Goal: Subscribe to service/newsletter

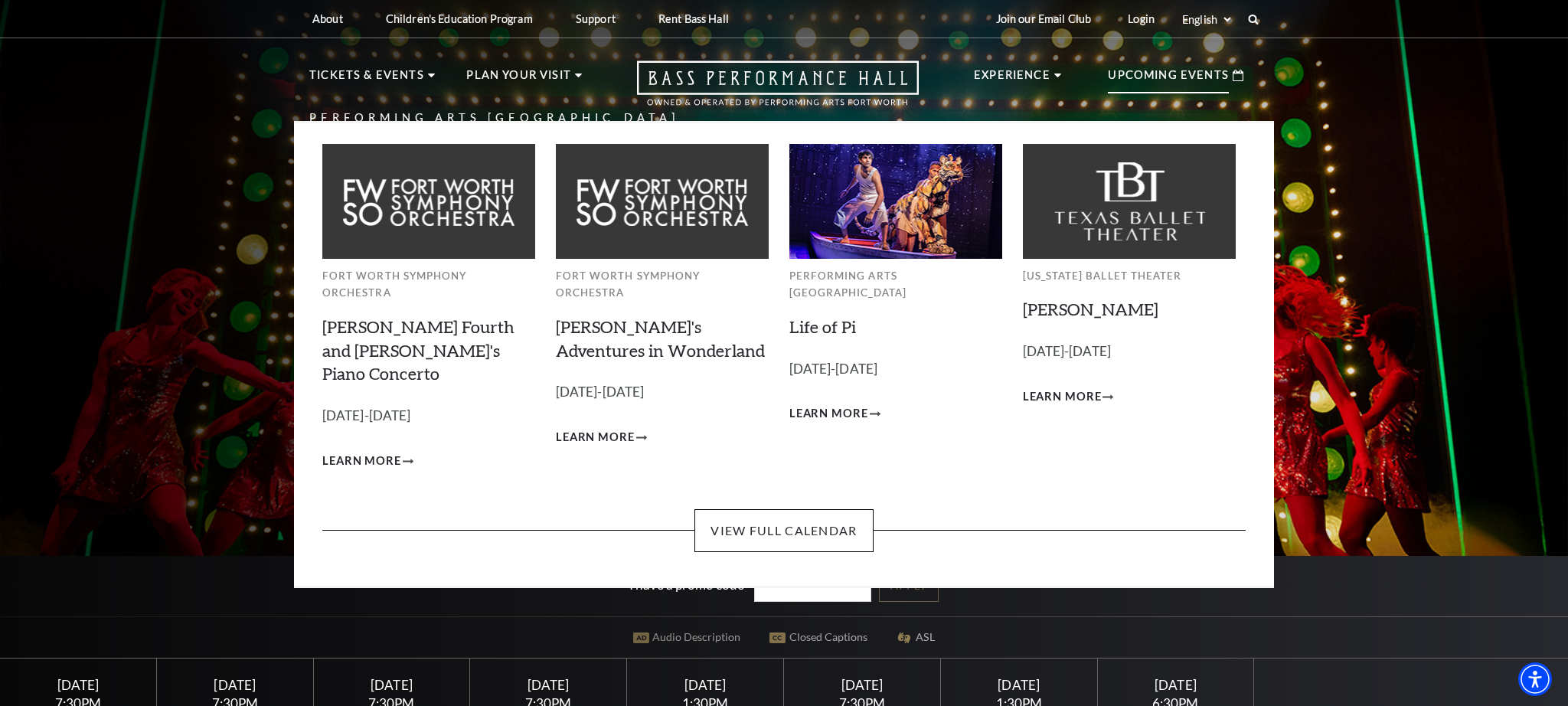
click at [1157, 82] on p "Upcoming Events" at bounding box center [1168, 80] width 121 height 28
click at [838, 509] on link "View Full Calendar" at bounding box center [783, 531] width 178 height 43
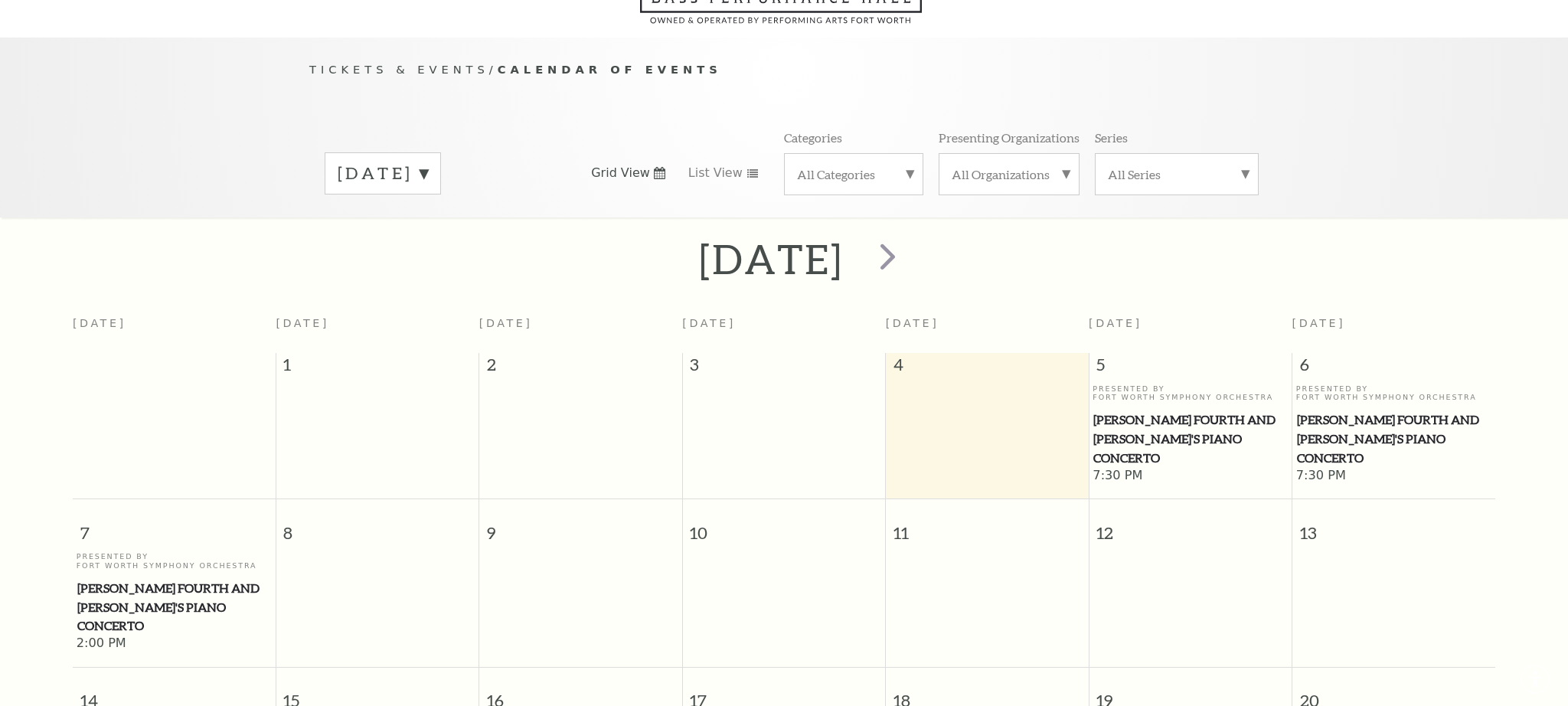
scroll to position [135, 0]
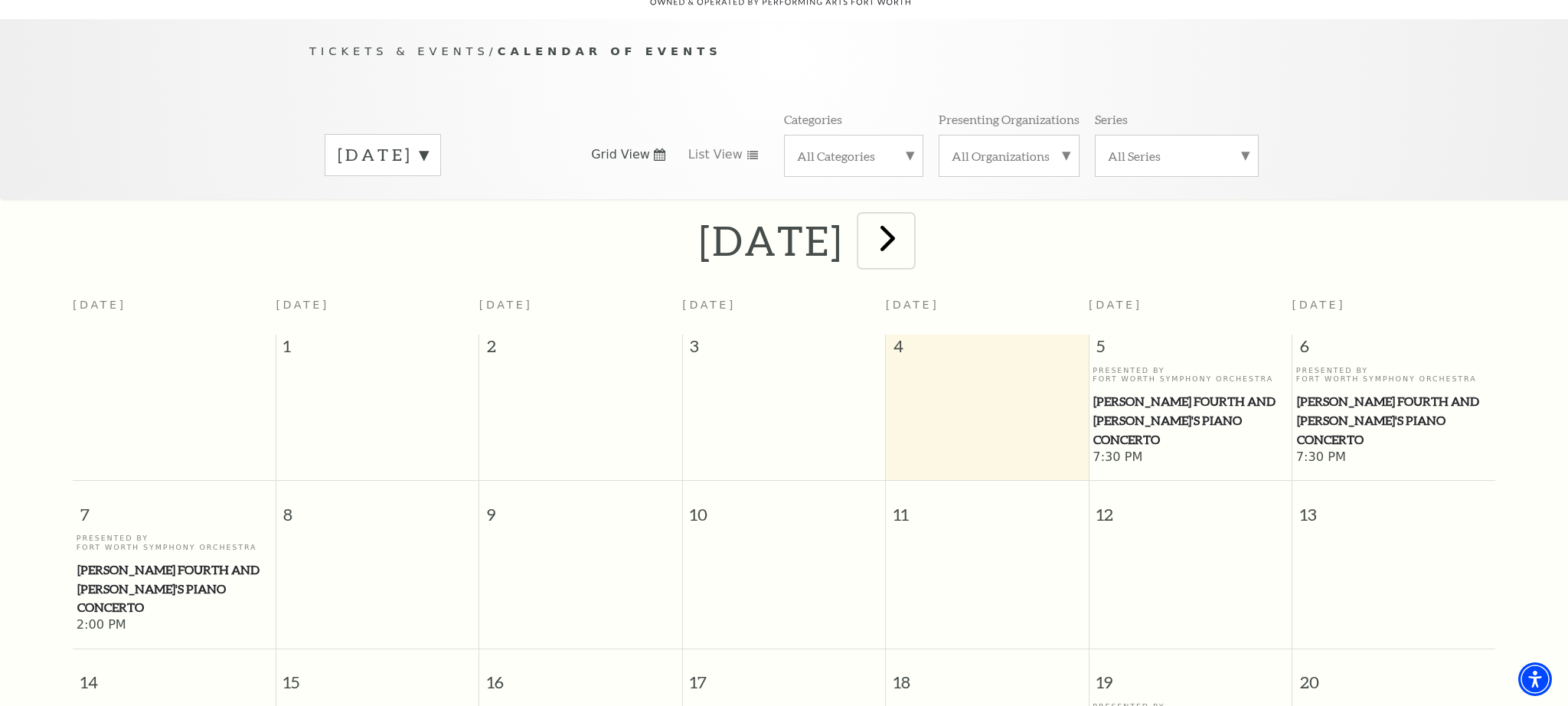
click at [909, 216] on span "next" at bounding box center [887, 237] width 44 height 44
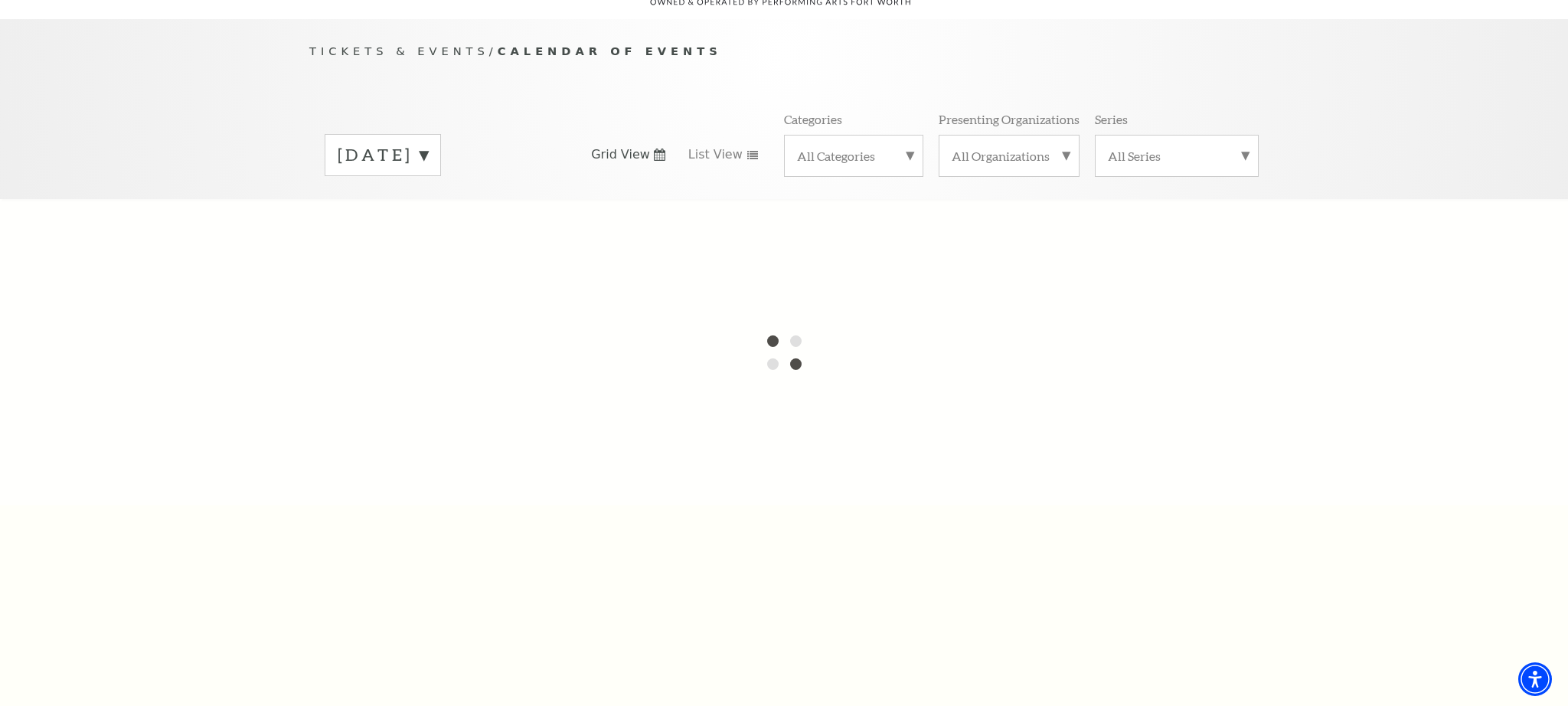
click at [976, 215] on div at bounding box center [784, 353] width 1568 height 306
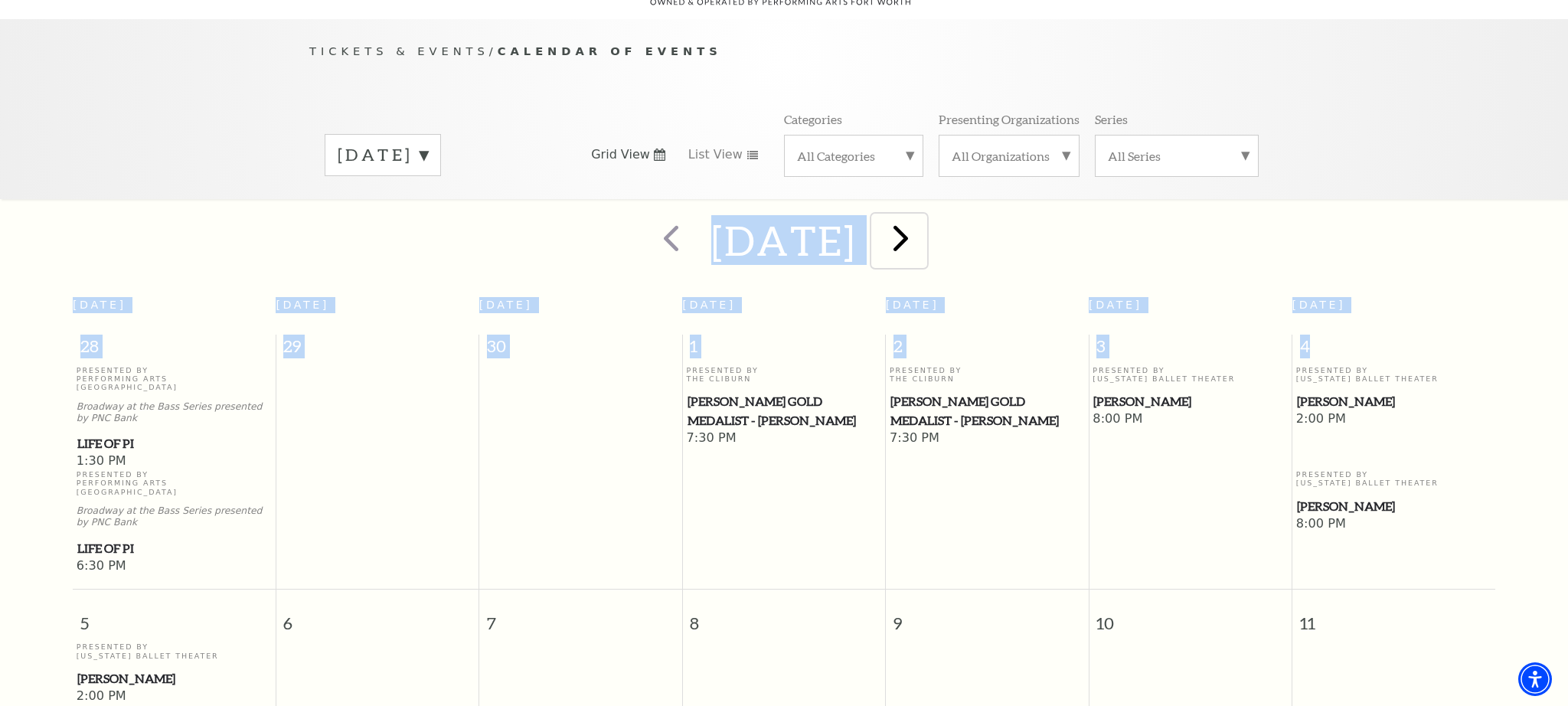
click at [922, 216] on span "next" at bounding box center [900, 237] width 44 height 44
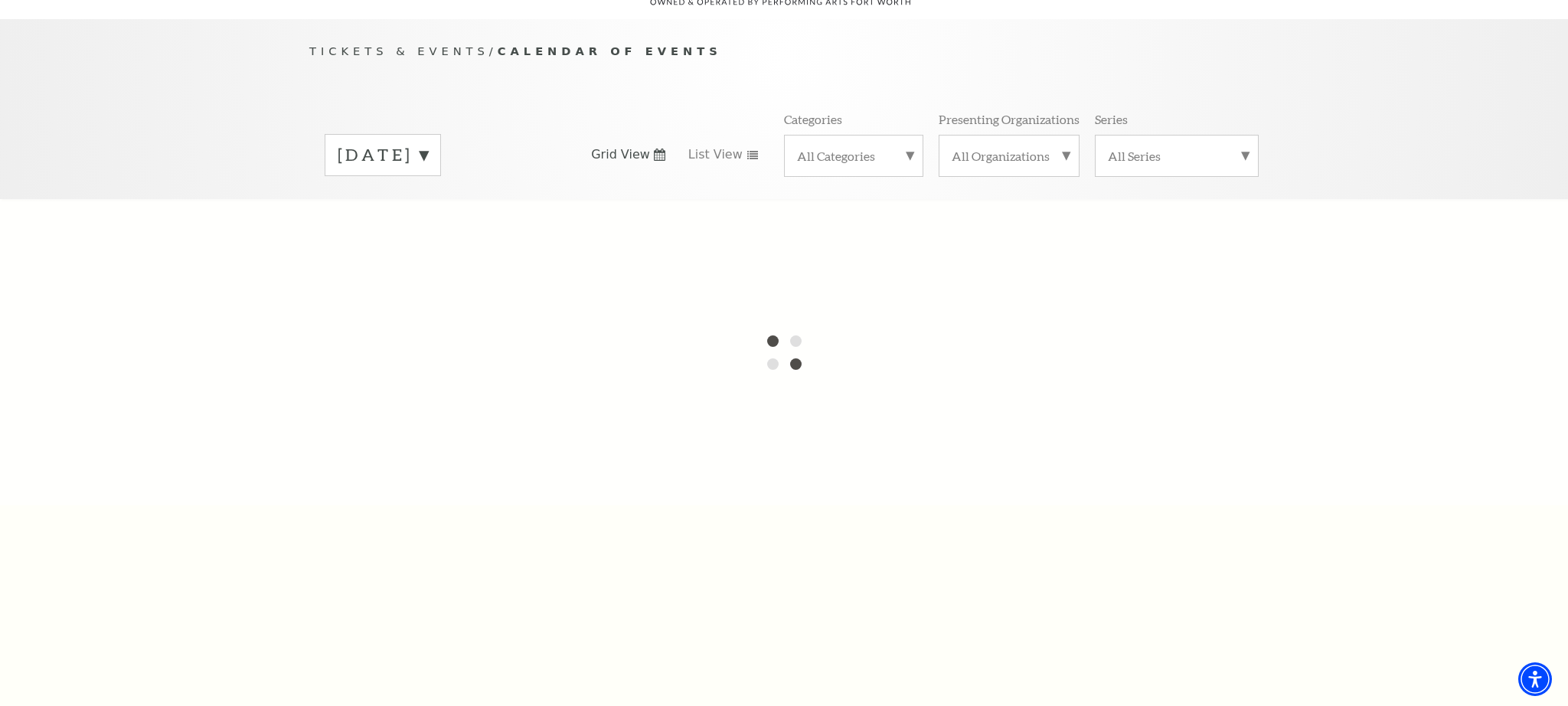
click at [976, 215] on div at bounding box center [784, 353] width 1568 height 306
click at [428, 143] on label "October 2025" at bounding box center [382, 155] width 90 height 24
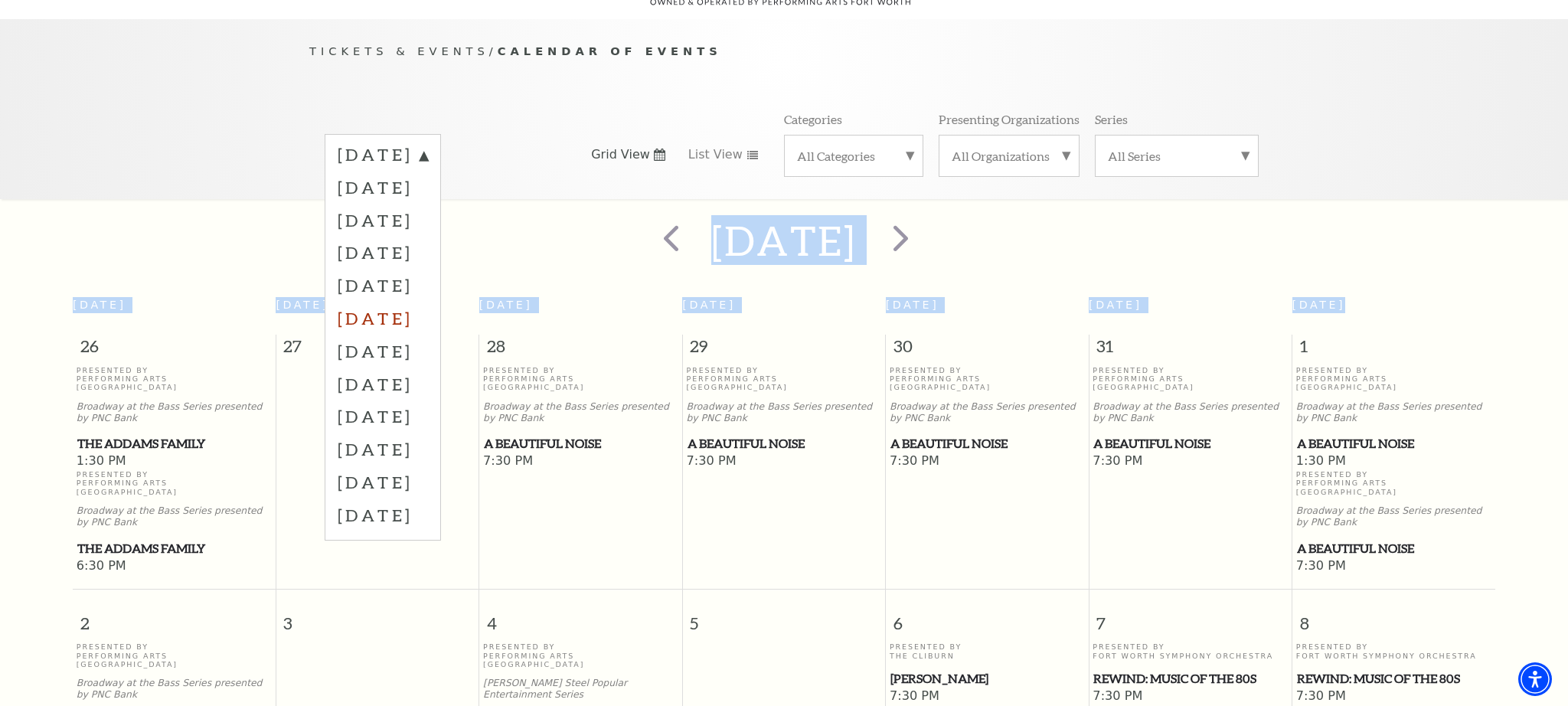
click at [428, 302] on label "February 2026" at bounding box center [382, 317] width 90 height 32
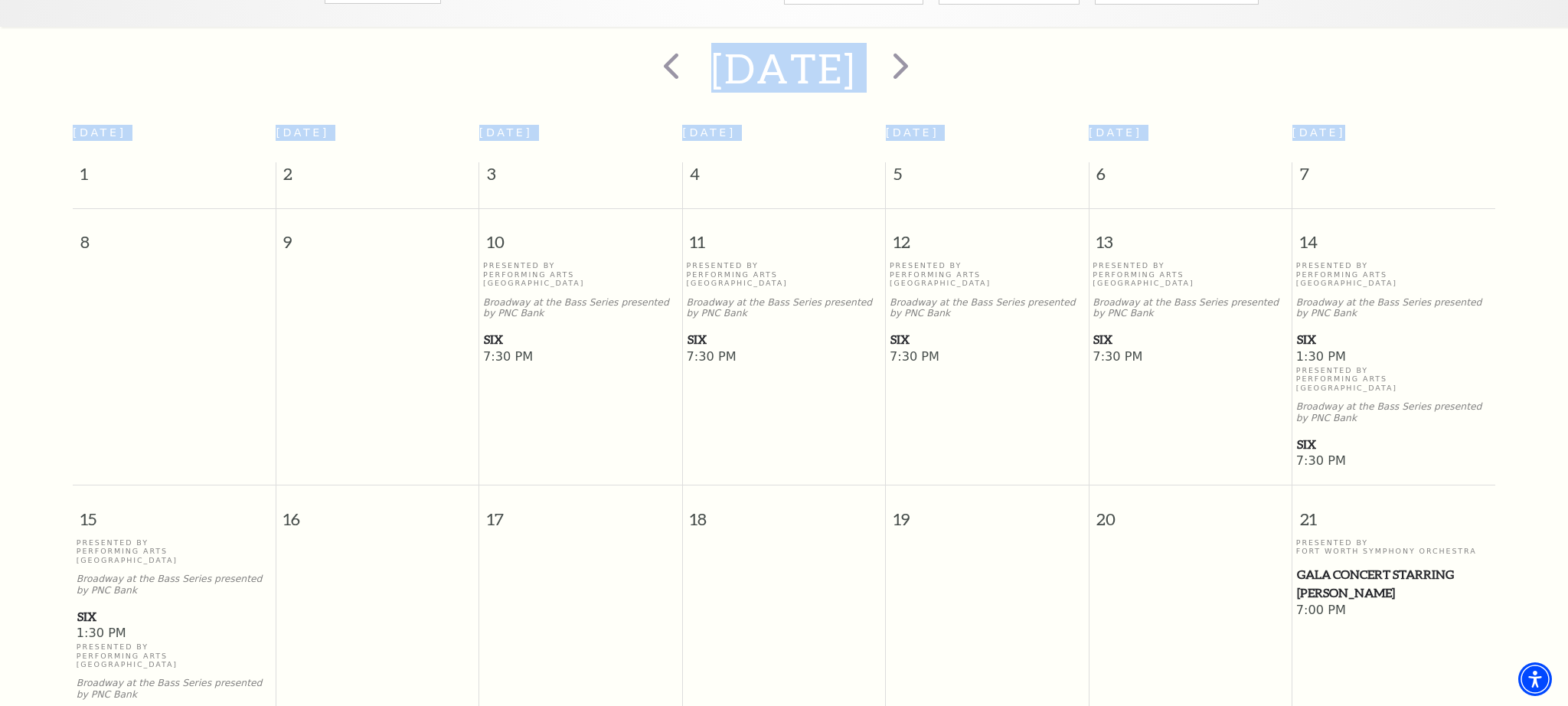
scroll to position [333, 0]
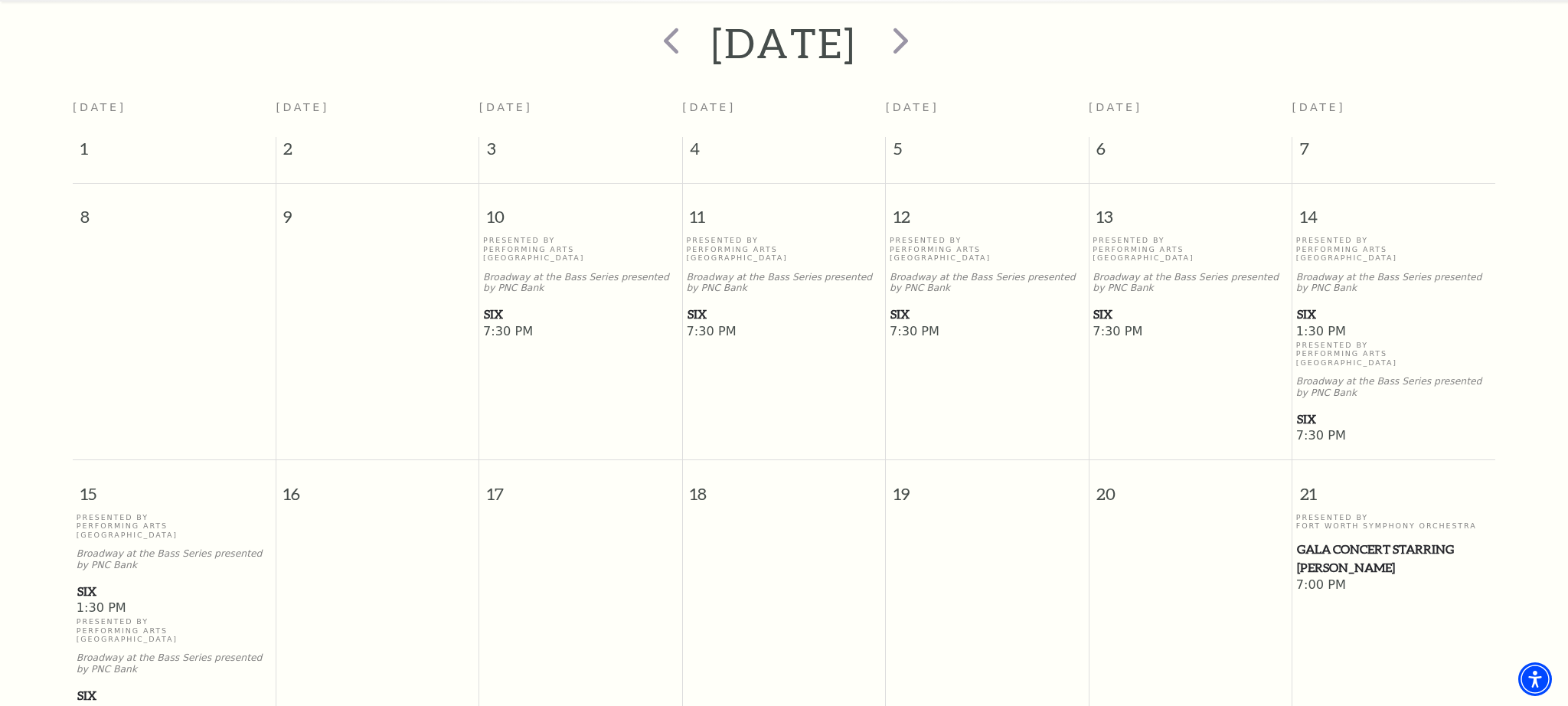
click at [1110, 324] on span "7:30 PM" at bounding box center [1189, 332] width 195 height 17
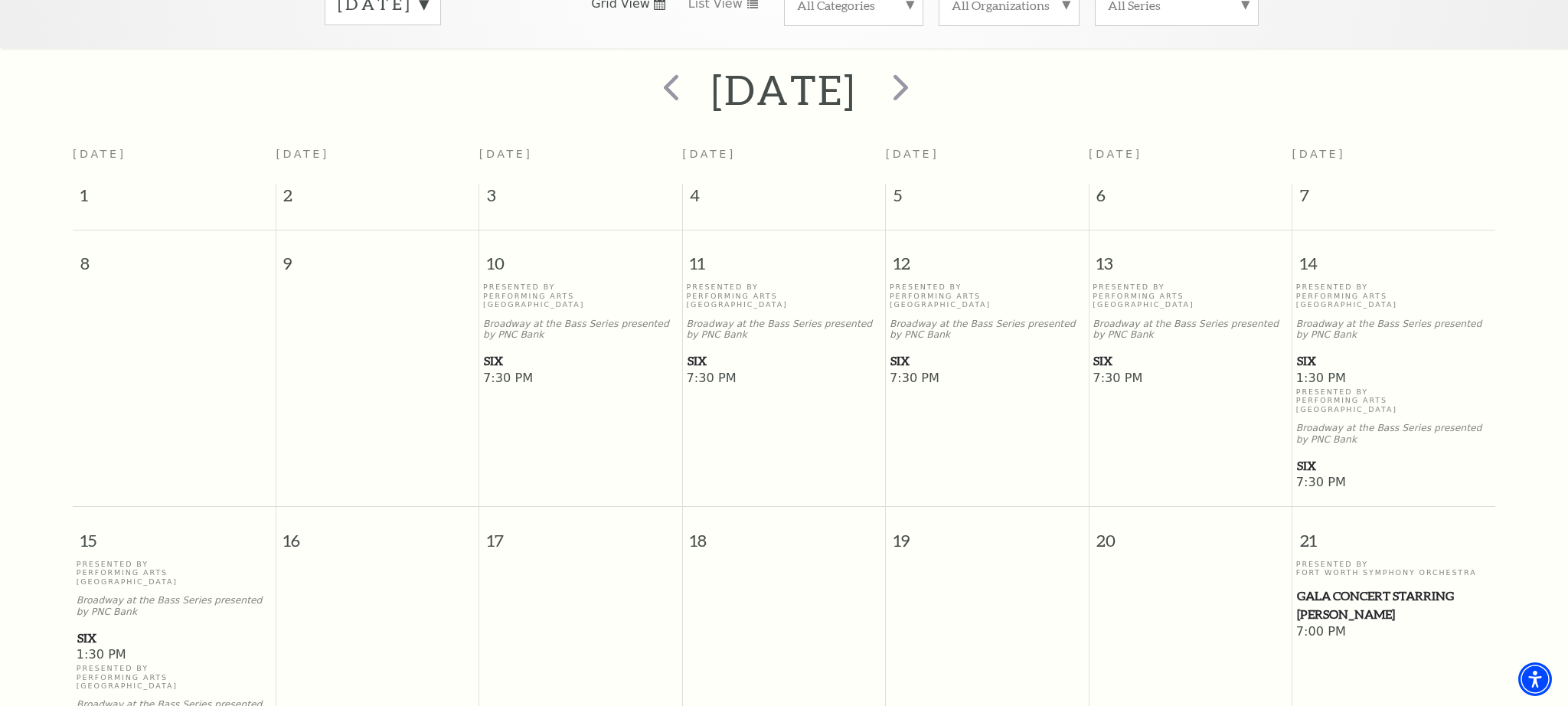
scroll to position [283, 0]
click at [1106, 354] on span "SIX" at bounding box center [1189, 364] width 194 height 19
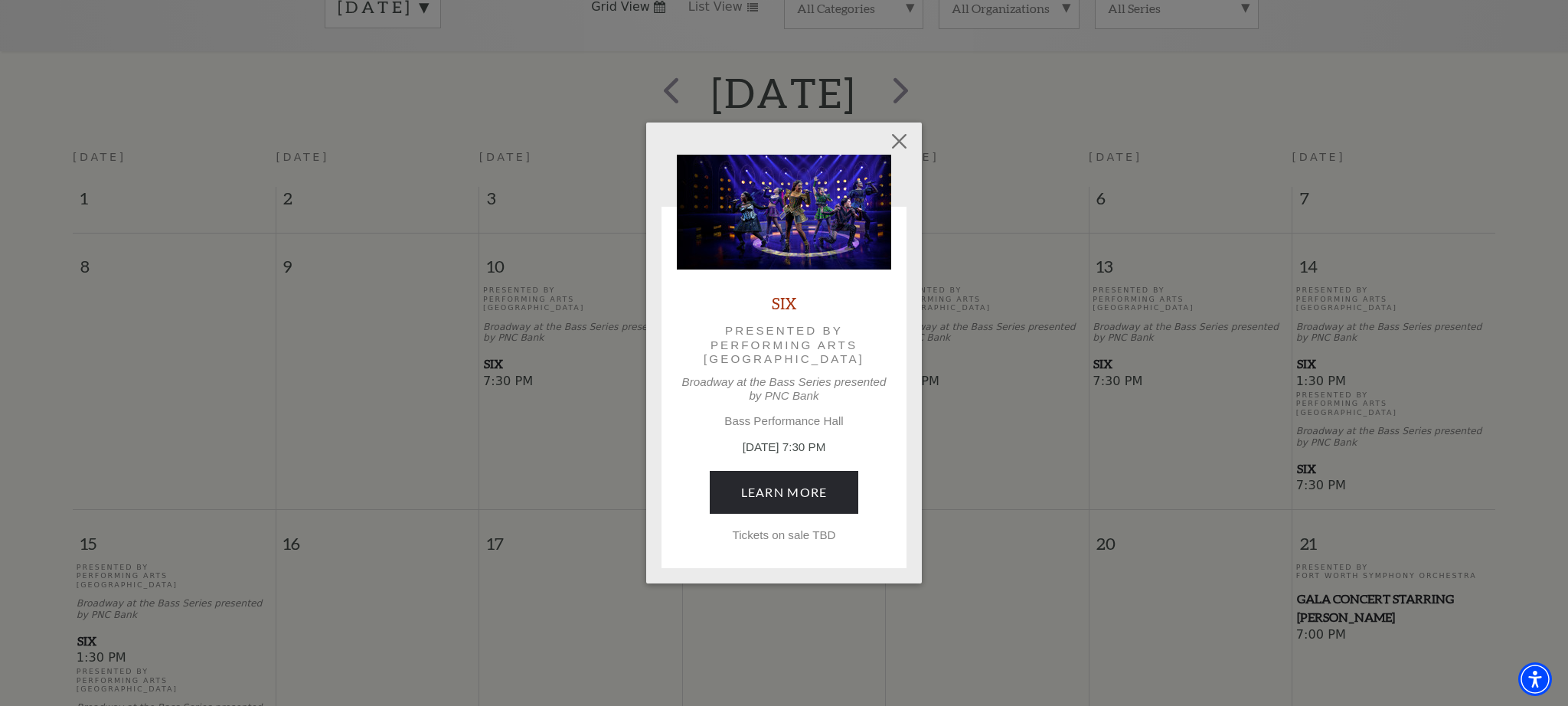
click at [813, 533] on p "Tickets on sale TBD" at bounding box center [783, 534] width 214 height 14
drag, startPoint x: 511, startPoint y: 353, endPoint x: 519, endPoint y: 353, distance: 8.0
click at [511, 353] on div "Empty heading SIX Presented by Performing Arts Fort Worth Broadway at the Bass …" at bounding box center [784, 353] width 1568 height 706
click at [900, 140] on button "Close" at bounding box center [899, 140] width 29 height 29
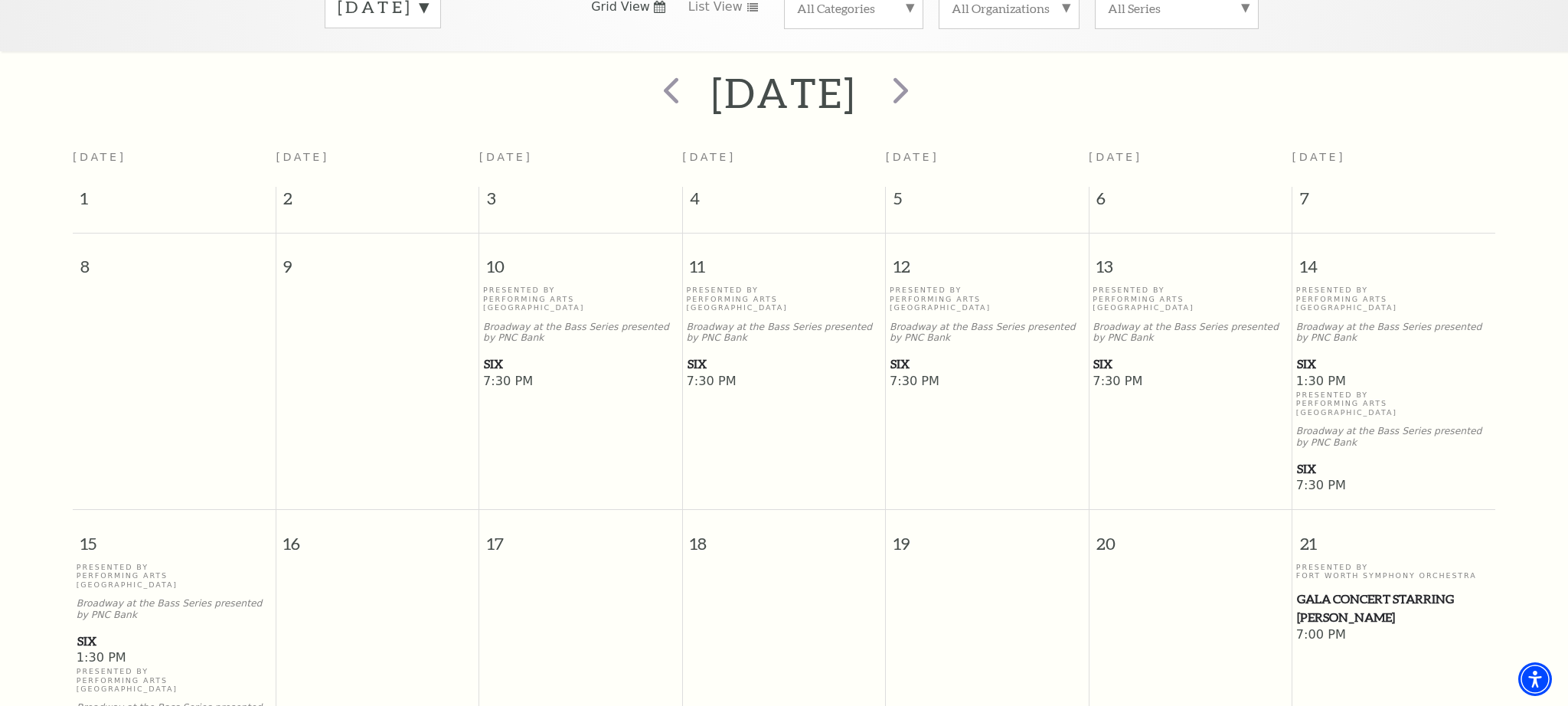
click at [499, 374] on span "7:30 PM" at bounding box center [581, 382] width 195 height 17
click at [498, 354] on span "SIX" at bounding box center [580, 364] width 194 height 19
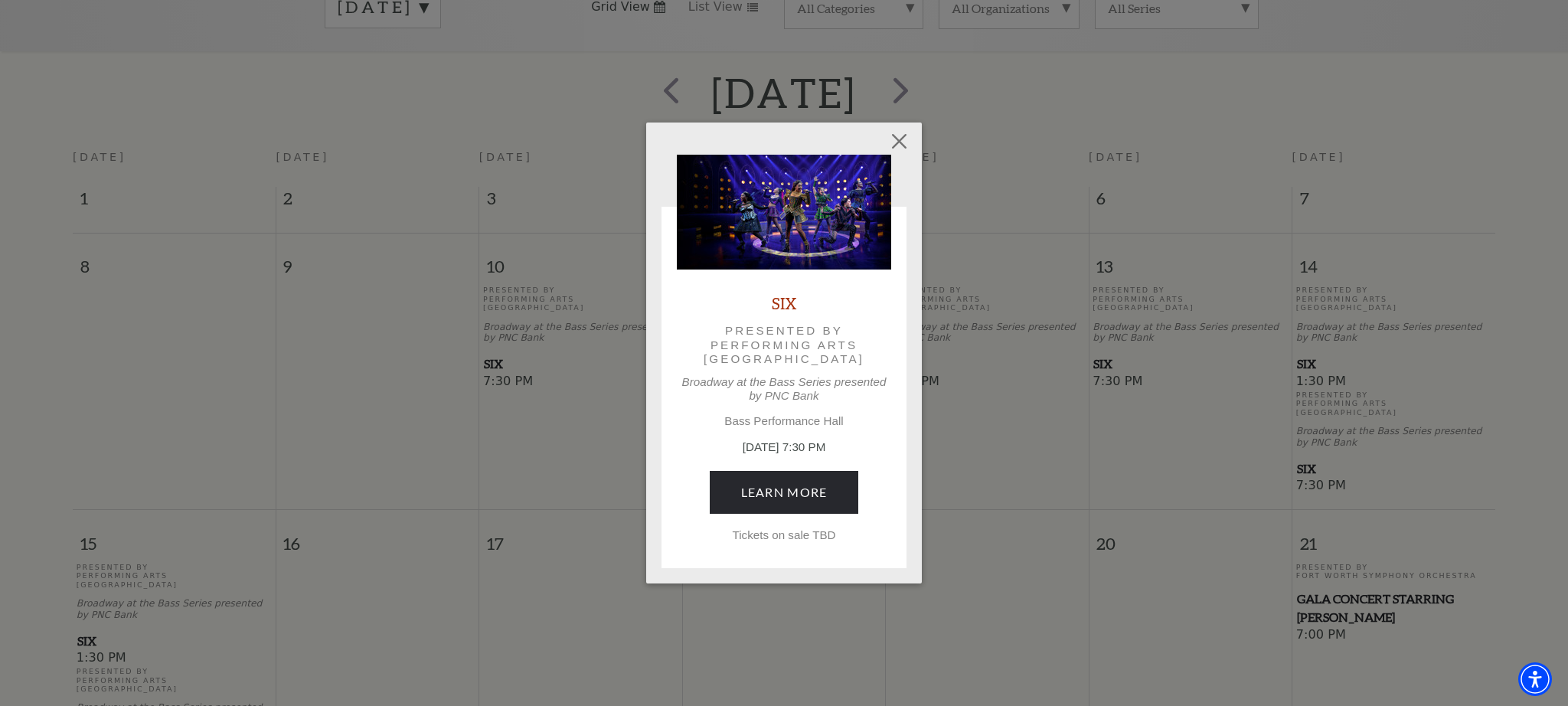
click at [820, 536] on p "Tickets on sale TBD" at bounding box center [783, 534] width 214 height 14
click at [899, 138] on button "Close" at bounding box center [899, 140] width 29 height 29
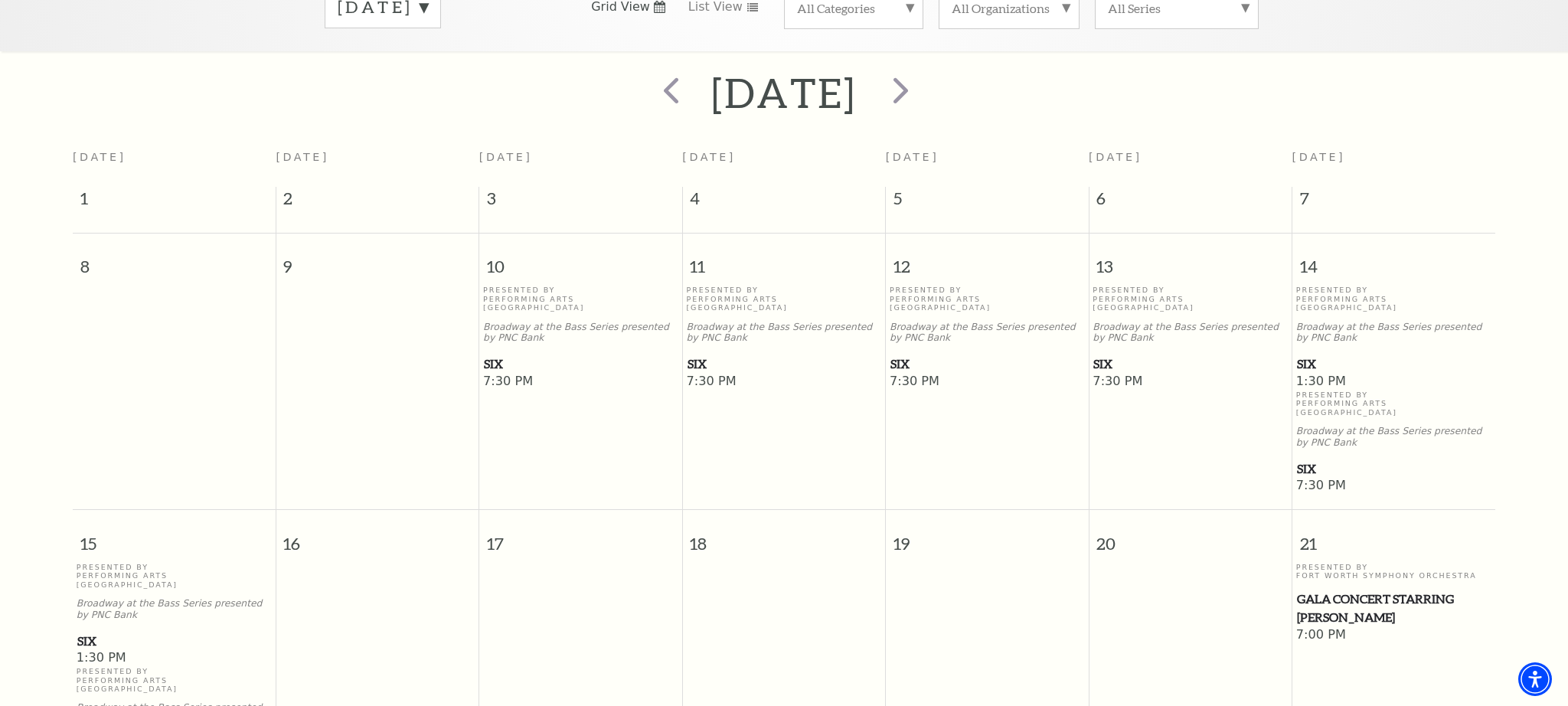
click at [1304, 459] on span "SIX" at bounding box center [1394, 469] width 194 height 19
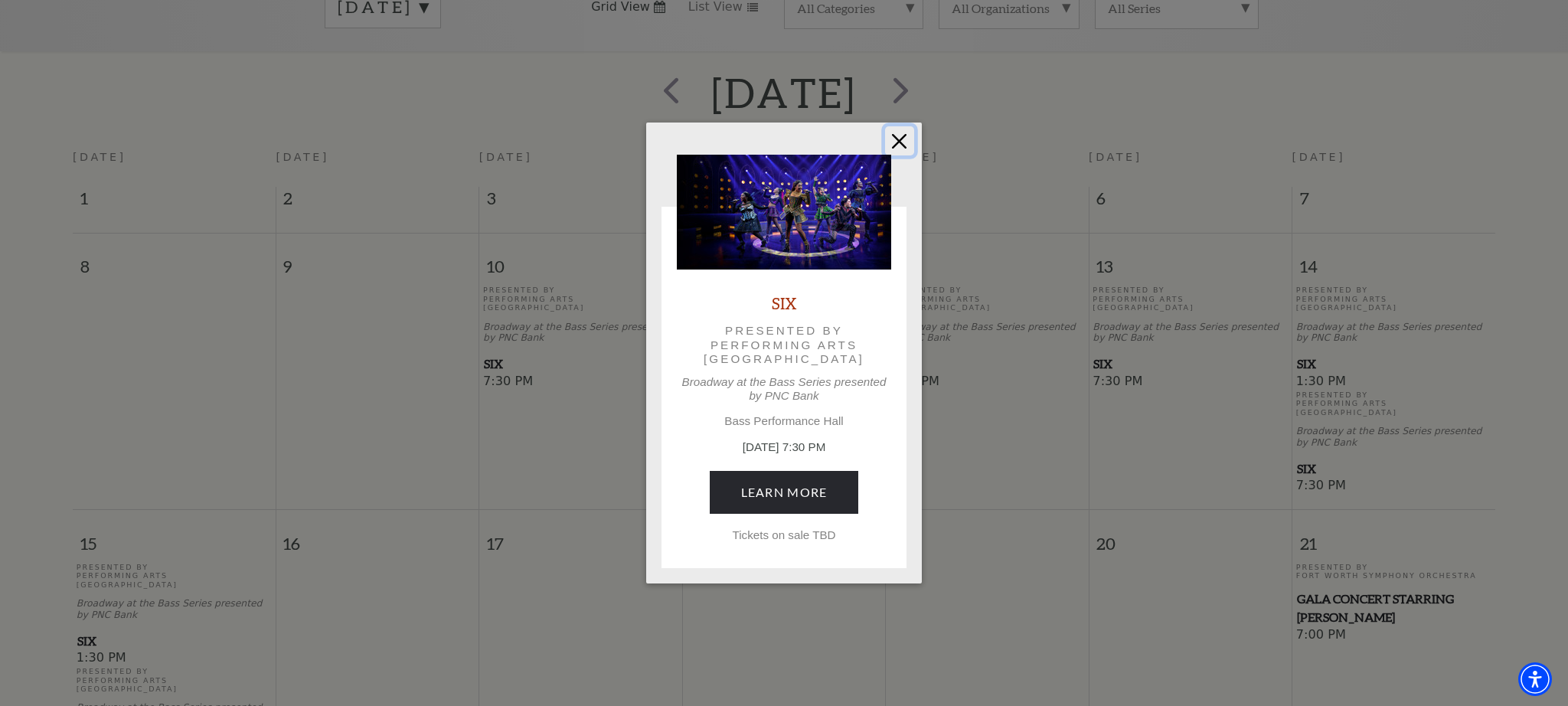
click at [898, 139] on button "Close" at bounding box center [899, 140] width 29 height 29
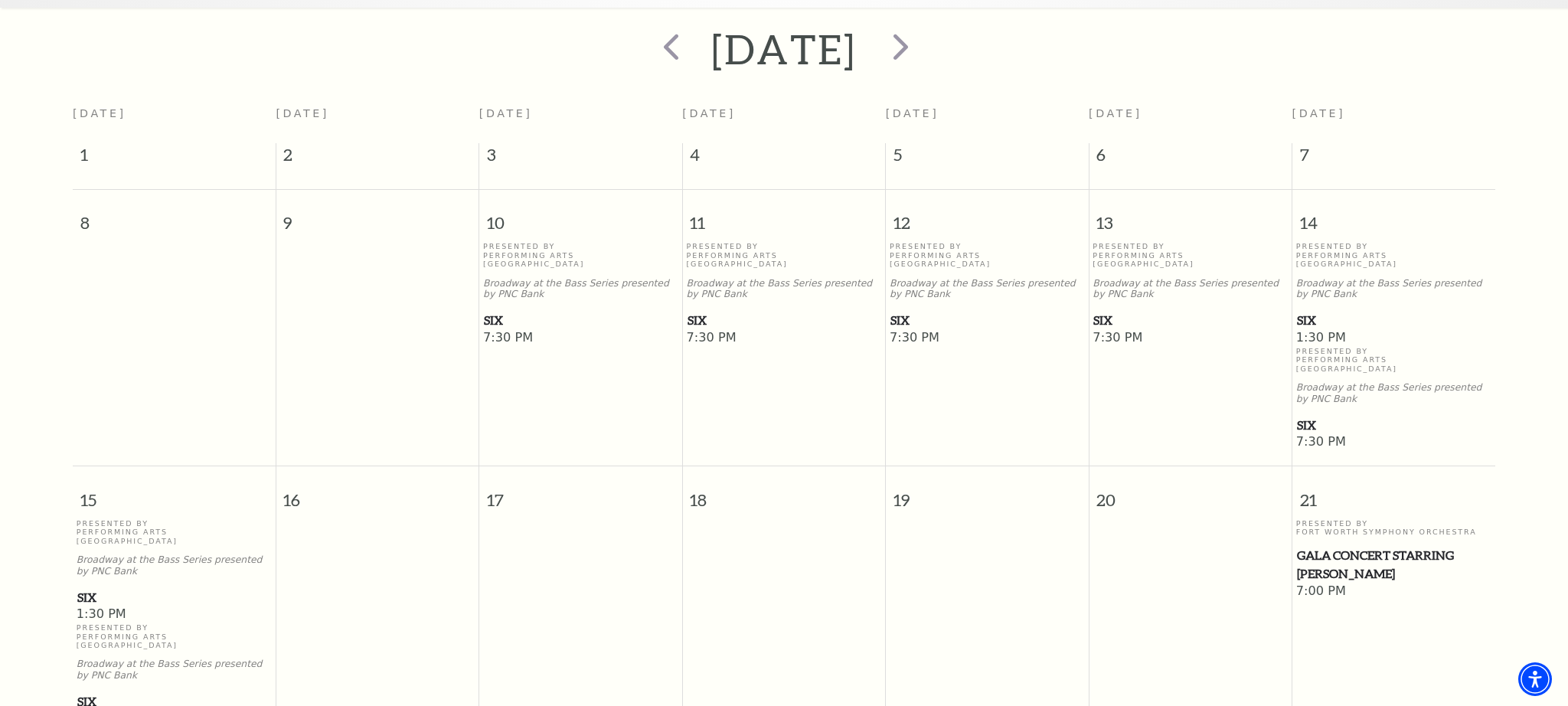
scroll to position [379, 0]
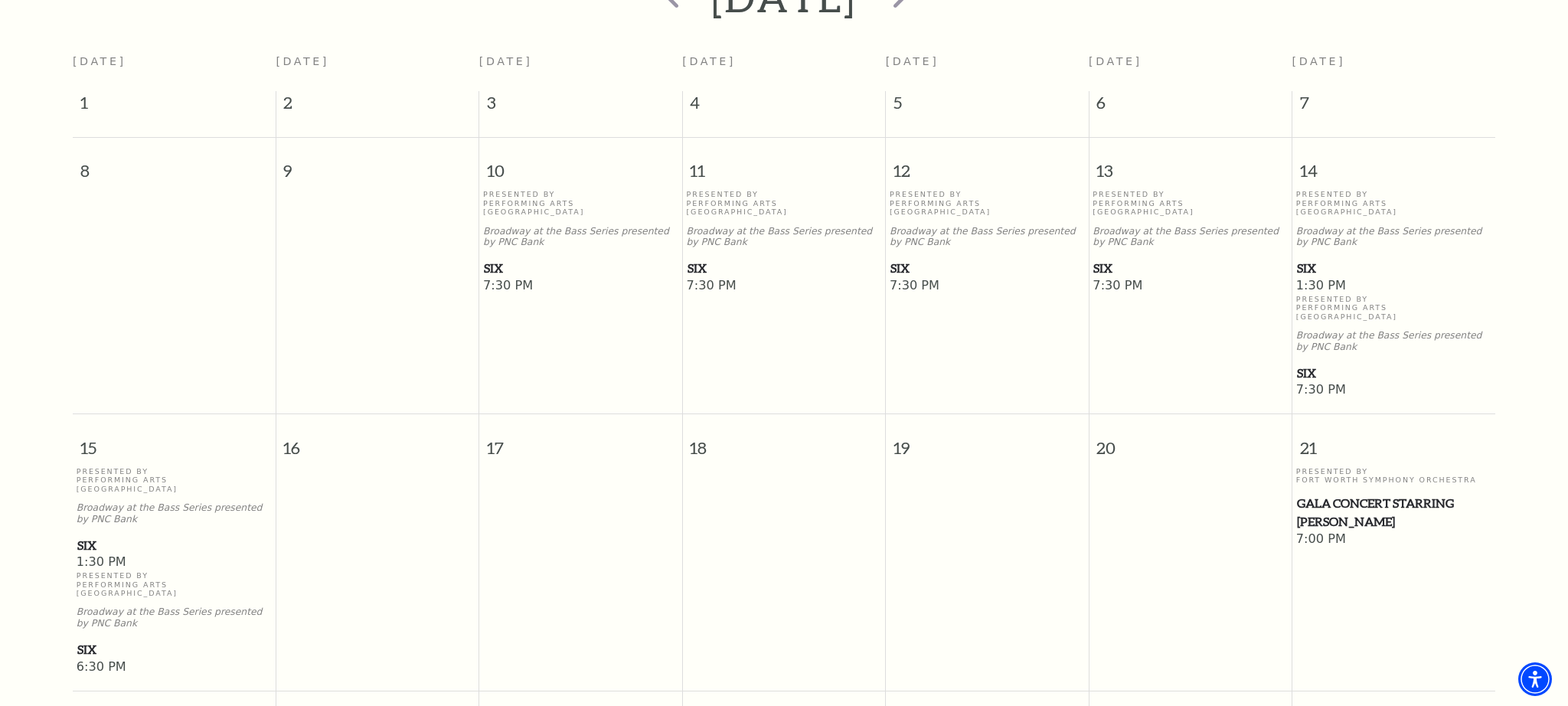
click at [90, 640] on span "SIX" at bounding box center [174, 649] width 194 height 19
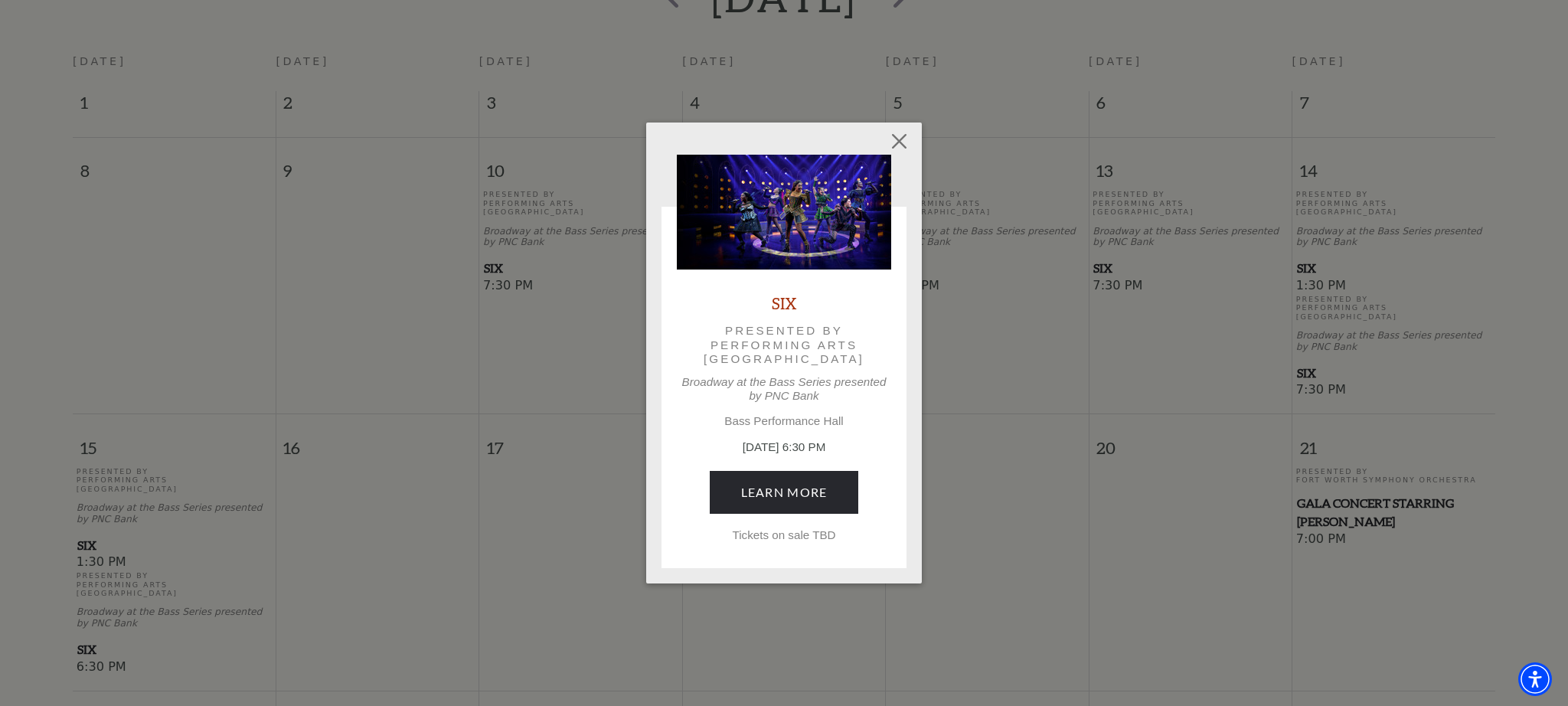
click at [772, 533] on p "Tickets on sale TBD" at bounding box center [783, 534] width 214 height 14
click at [793, 490] on link "Learn More" at bounding box center [784, 492] width 149 height 43
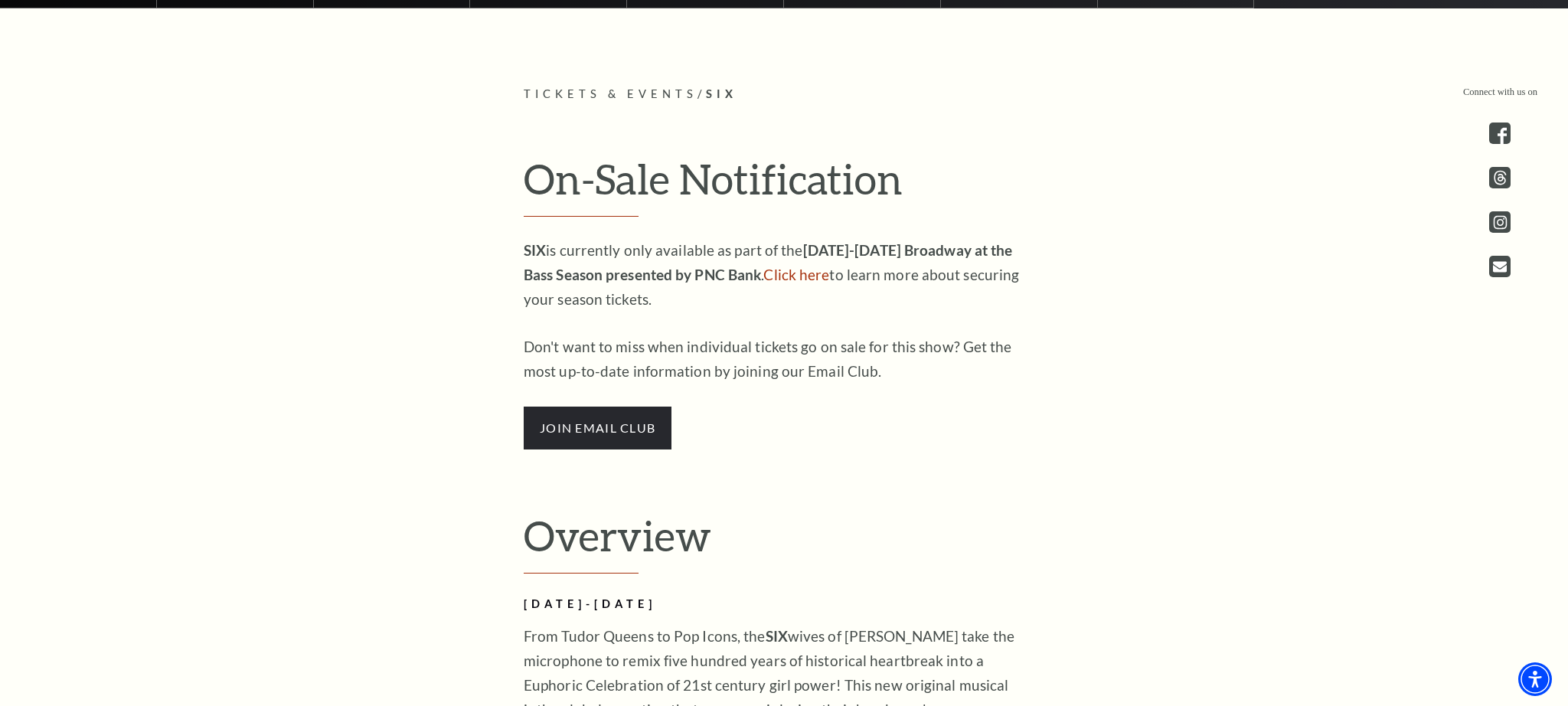
scroll to position [746, 0]
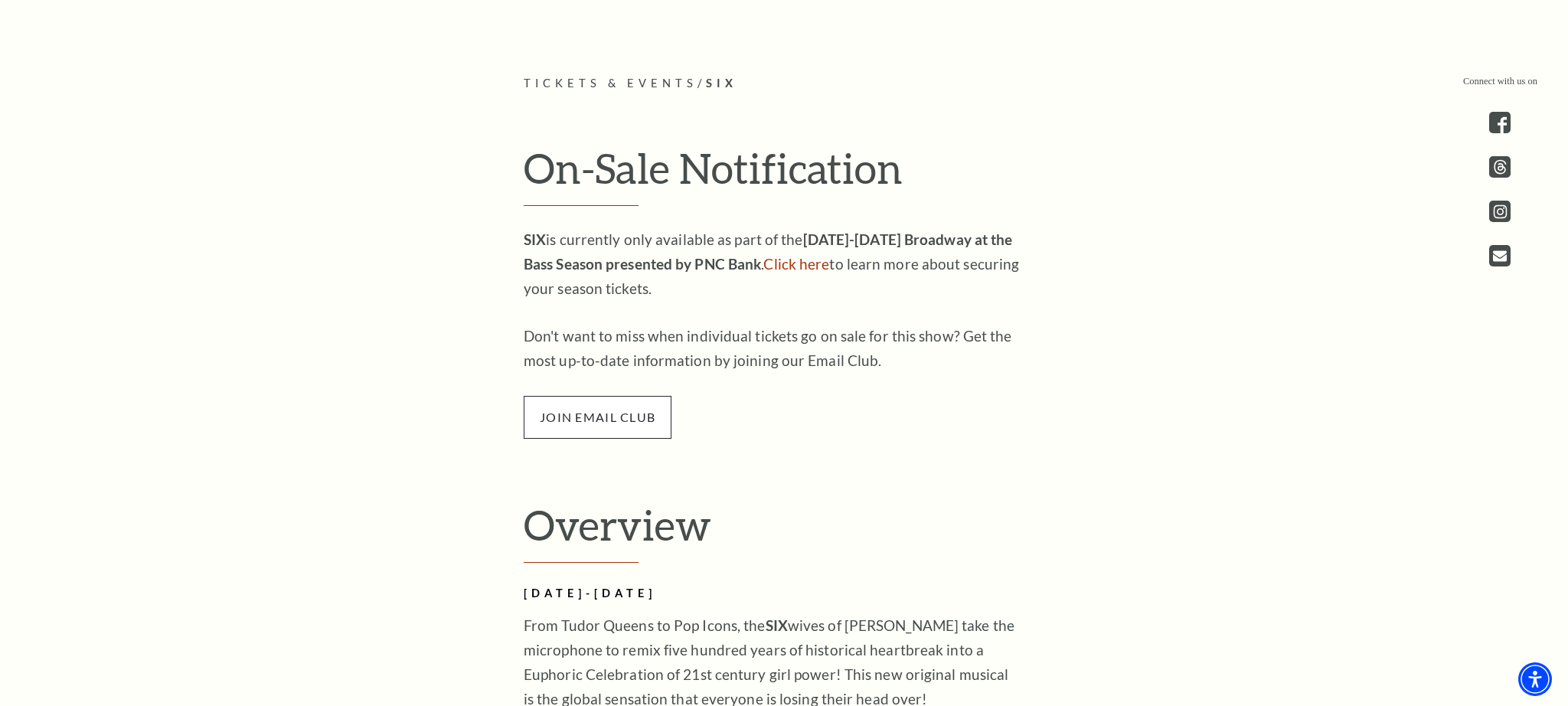
click at [608, 435] on span "join email club" at bounding box center [597, 417] width 148 height 43
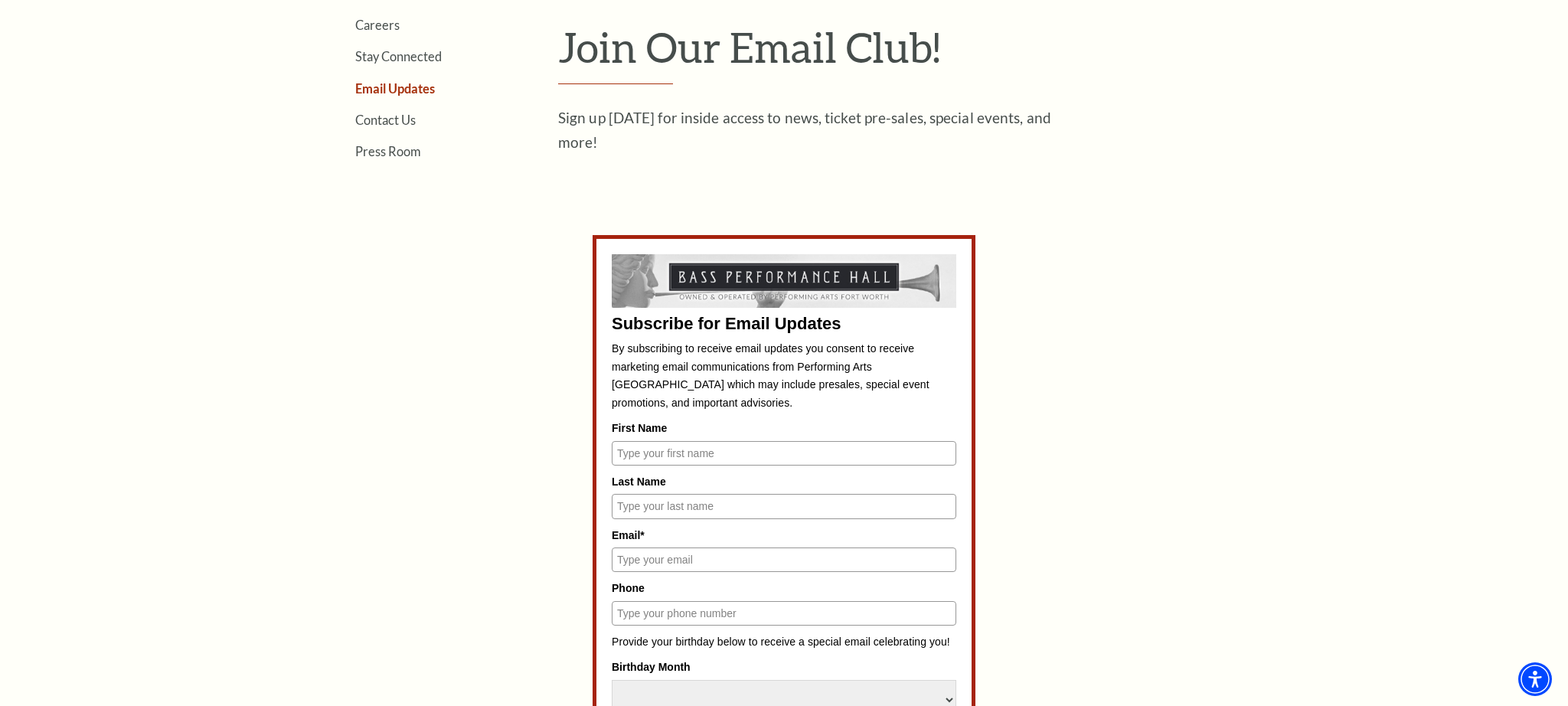
scroll to position [560, 0]
click at [699, 453] on input "First Name" at bounding box center [783, 451] width 344 height 24
type input "Monica"
type input "Christensen"
type input "5bmws@att.net"
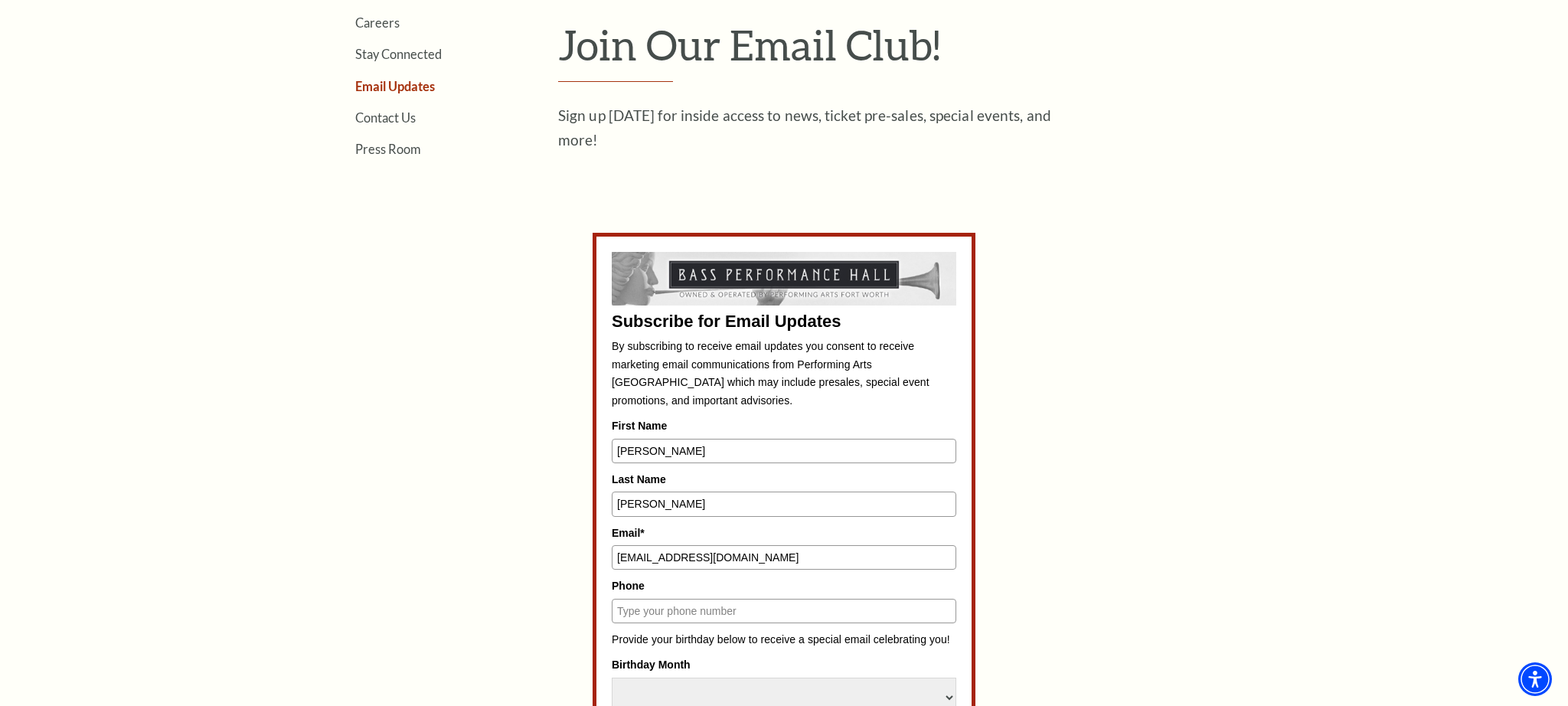
type input "8177732963"
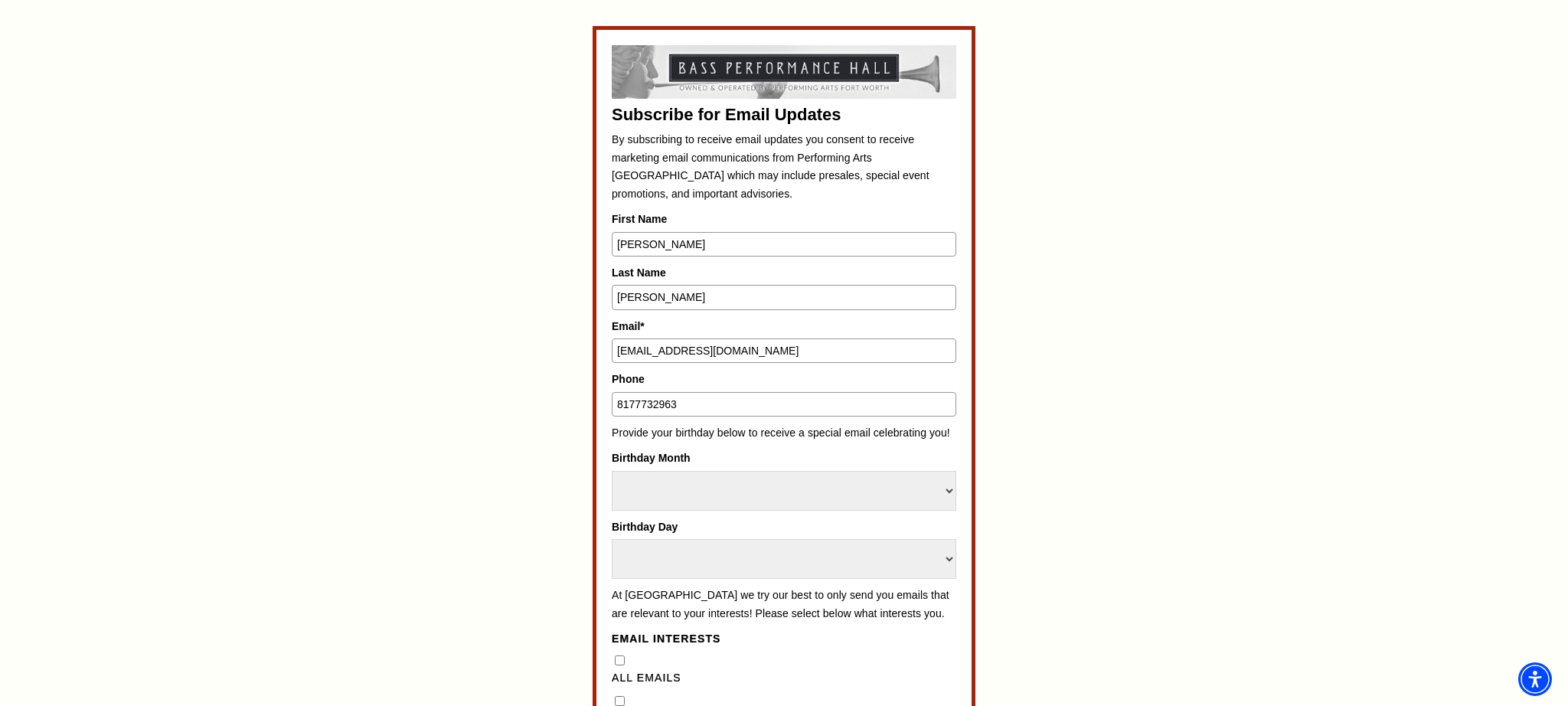
scroll to position [772, 0]
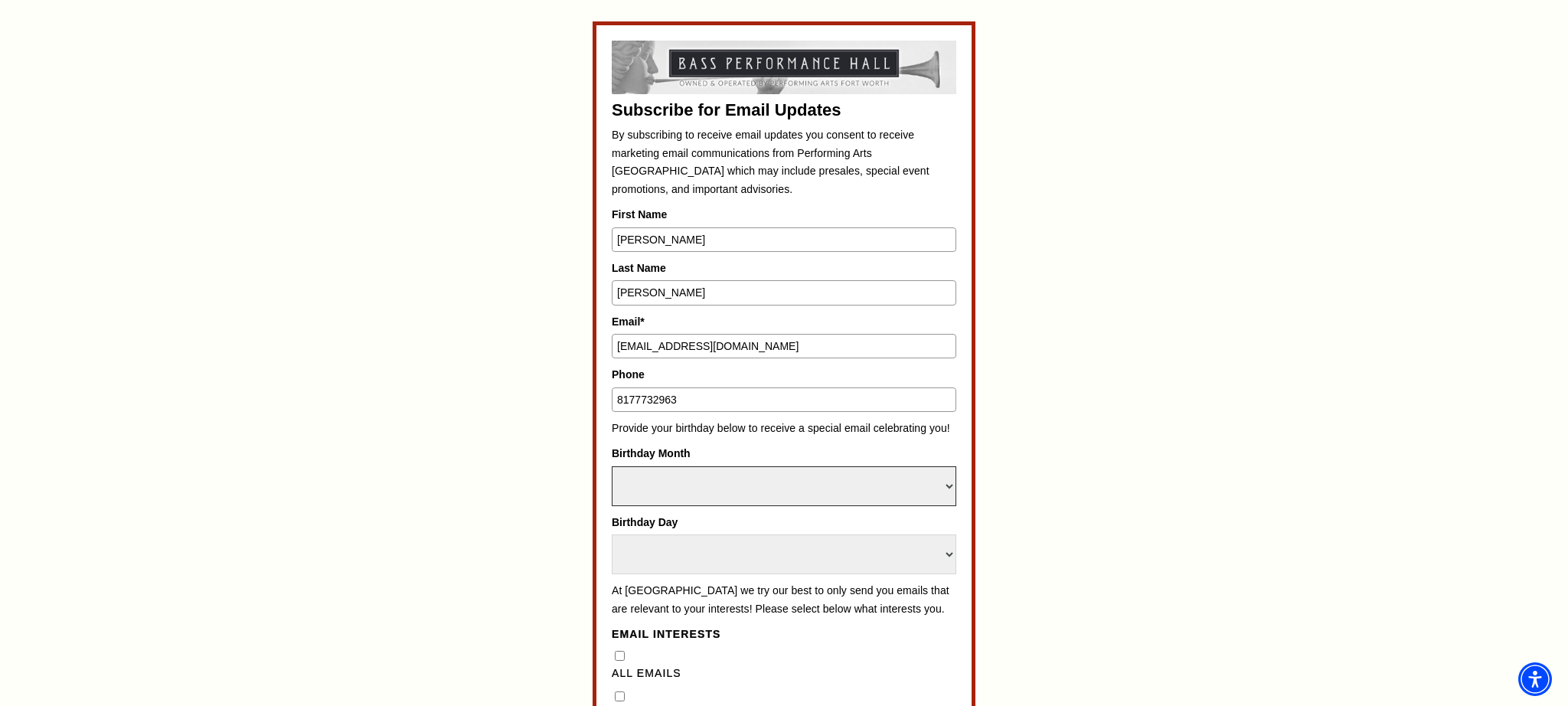
click at [754, 488] on select "Select Month January February March April May June July August September Octobe…" at bounding box center [783, 485] width 344 height 40
select select "December"
click at [611, 466] on select "Select Month January February March April May June July August September Octobe…" at bounding box center [783, 485] width 344 height 40
click at [762, 555] on select "Select Day 1 2 3 4 5 6 7 8 9 10 11 12 13 14 15 16 17 18 19 20 21 22 23 24 25 26…" at bounding box center [783, 554] width 344 height 40
select select "27"
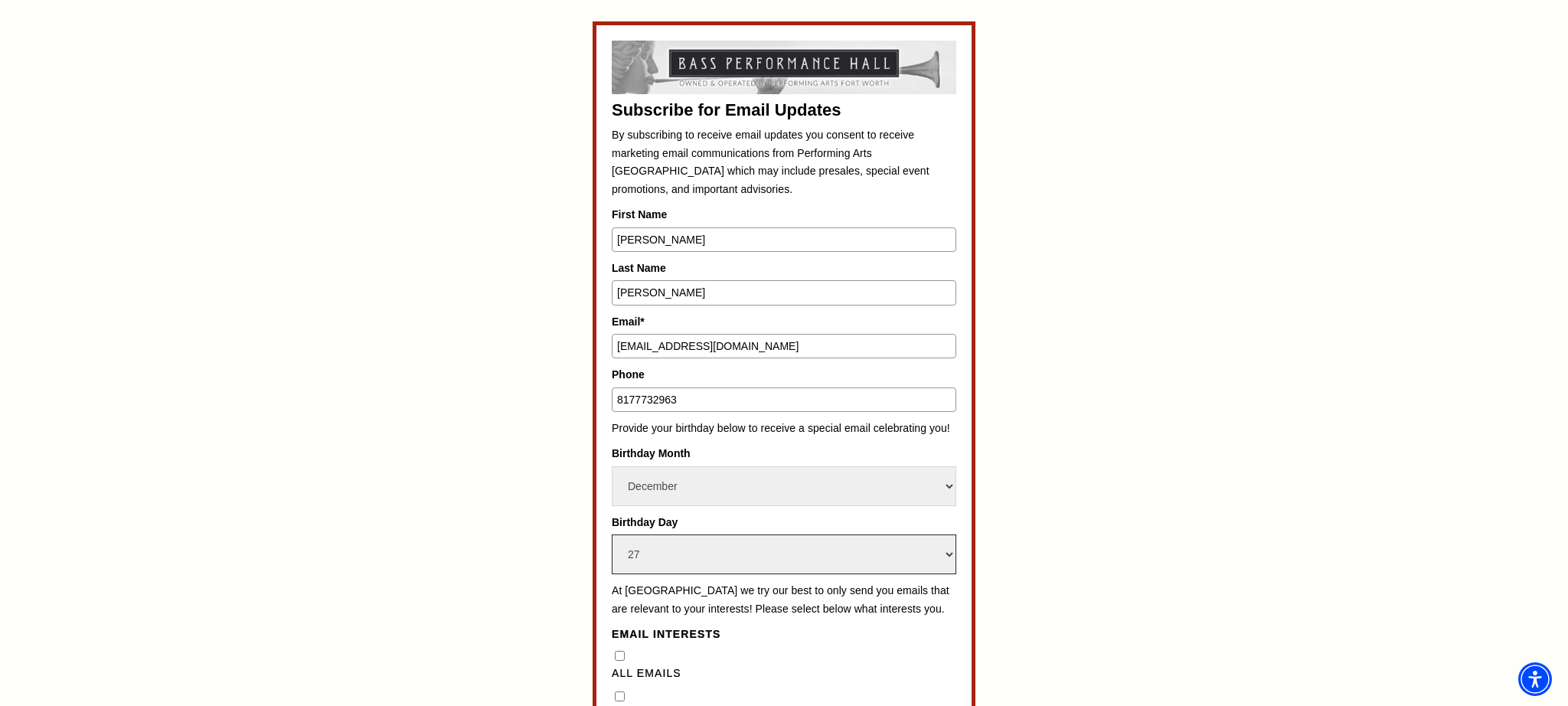
click at [611, 534] on select "Select Day 1 2 3 4 5 6 7 8 9 10 11 12 13 14 15 16 17 18 19 20 21 22 23 24 25 26…" at bounding box center [783, 554] width 344 height 40
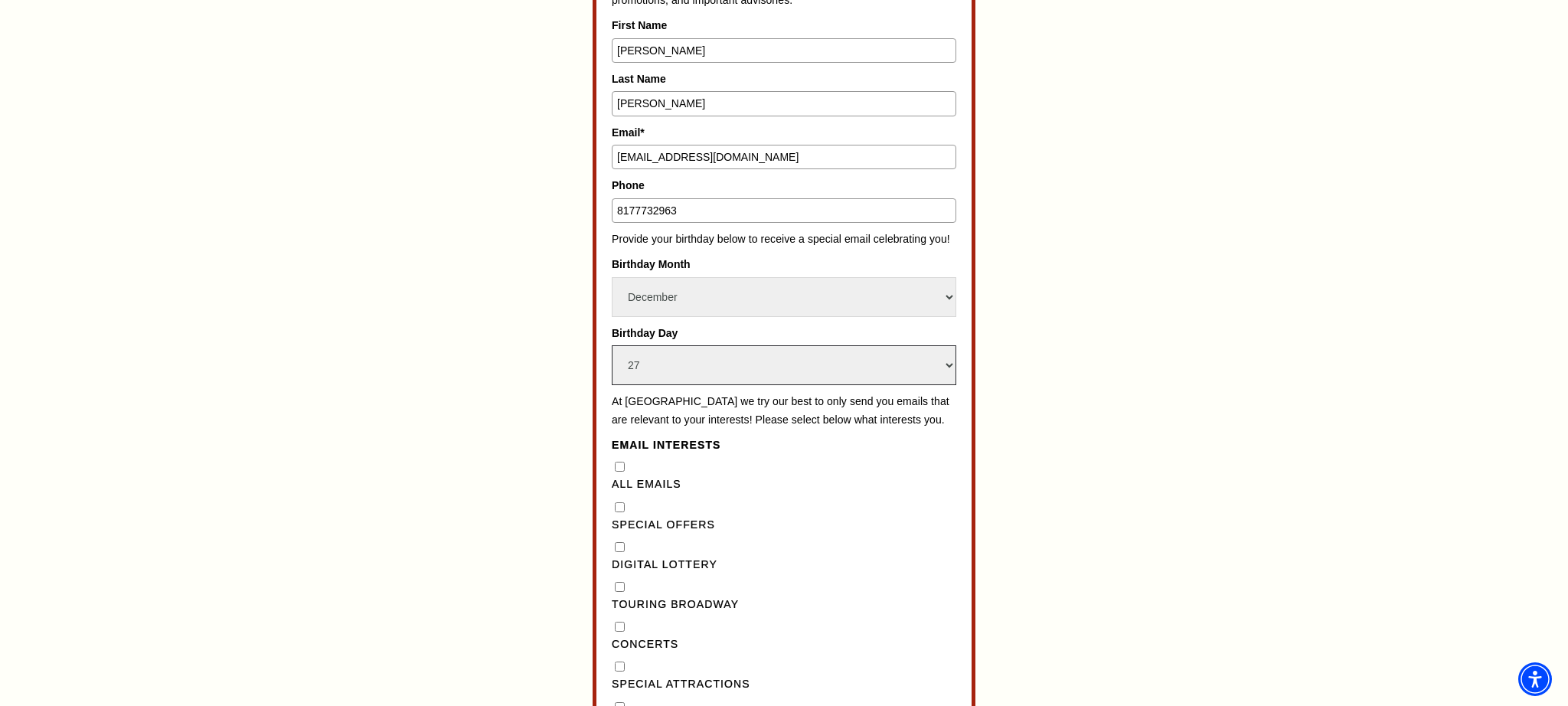
scroll to position [1008, 0]
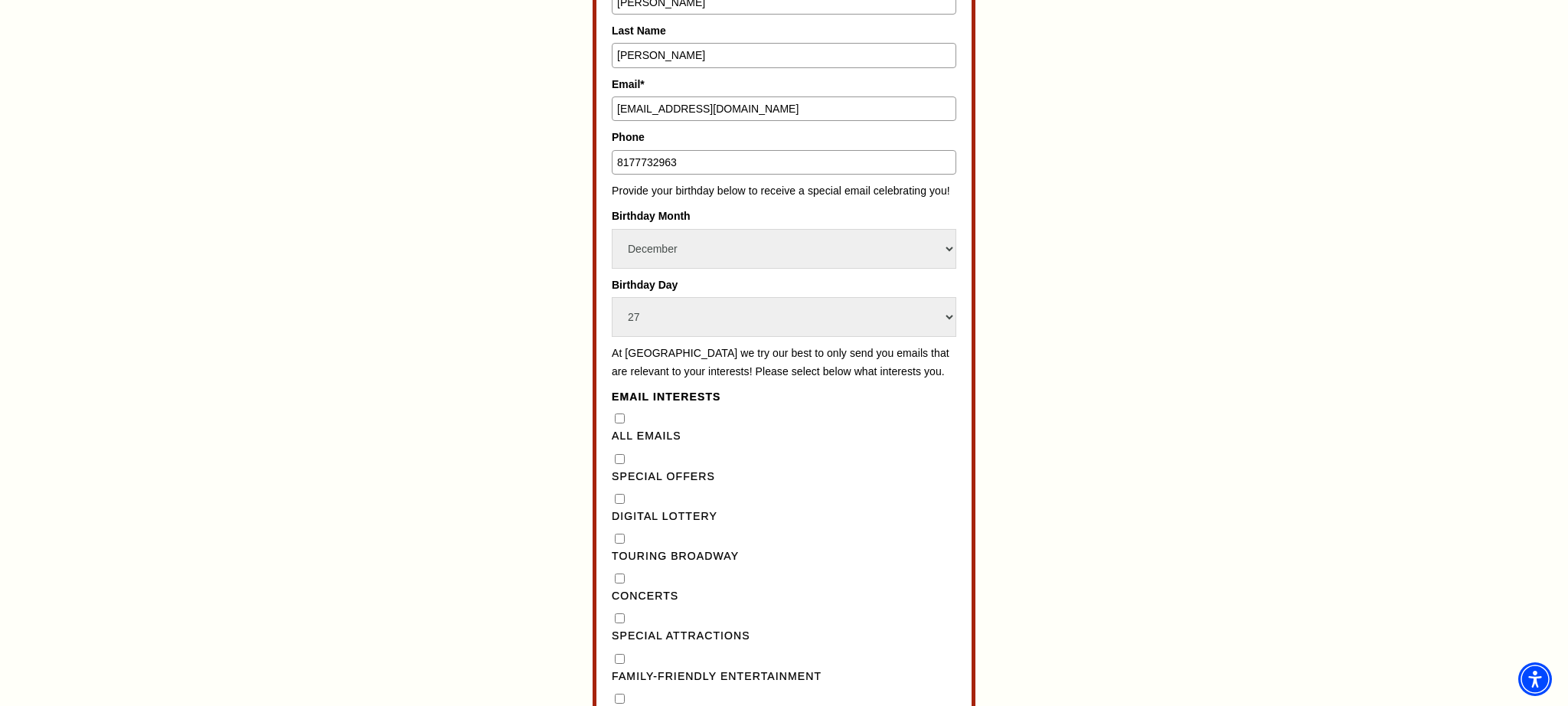
click at [618, 423] on Emails"] "All Emails" at bounding box center [620, 418] width 10 height 10
checkbox Emails"] "true"
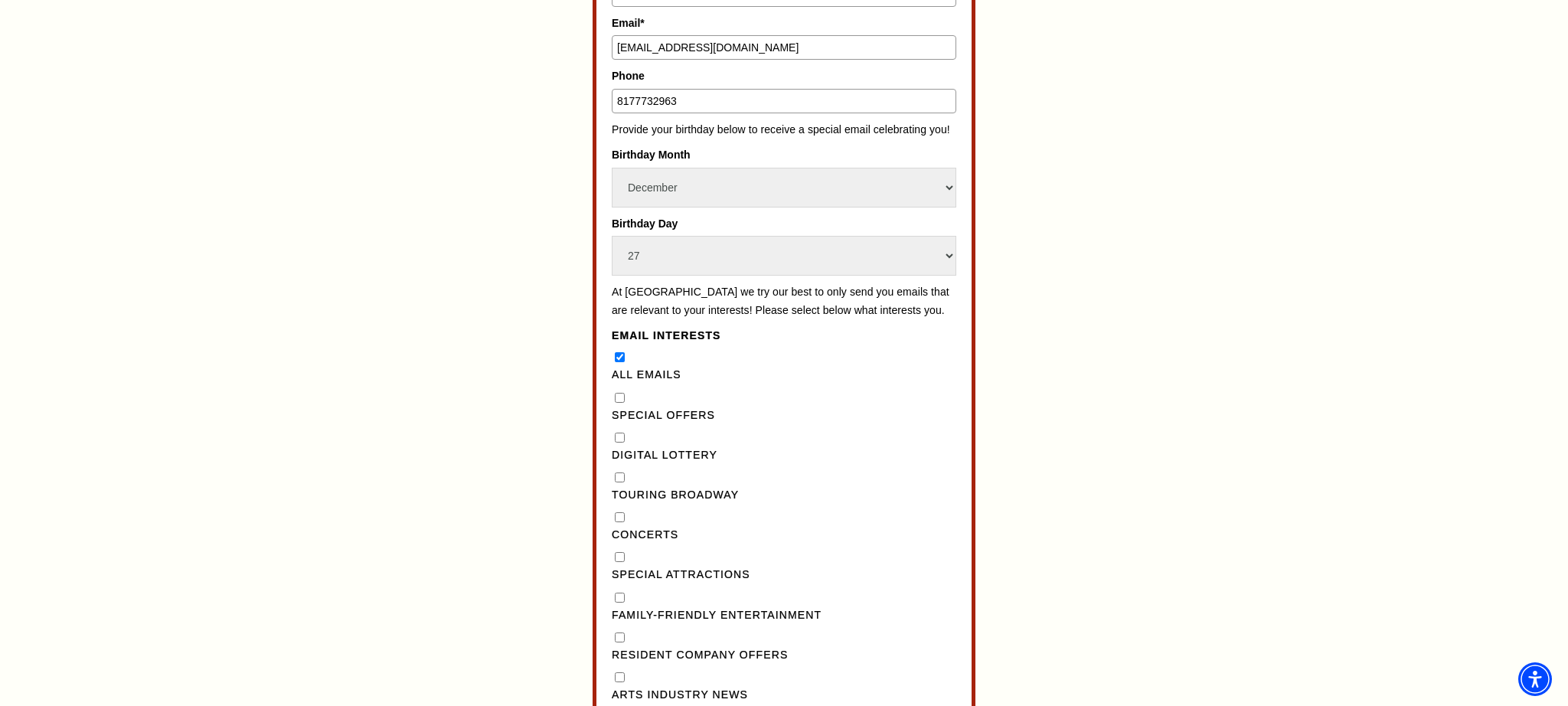
scroll to position [1072, 0]
click at [624, 495] on div "Touring Broadway" at bounding box center [783, 484] width 344 height 35
click at [619, 480] on Broadway"] "Touring Broadway" at bounding box center [620, 475] width 10 height 10
checkbox Broadway"] "true"
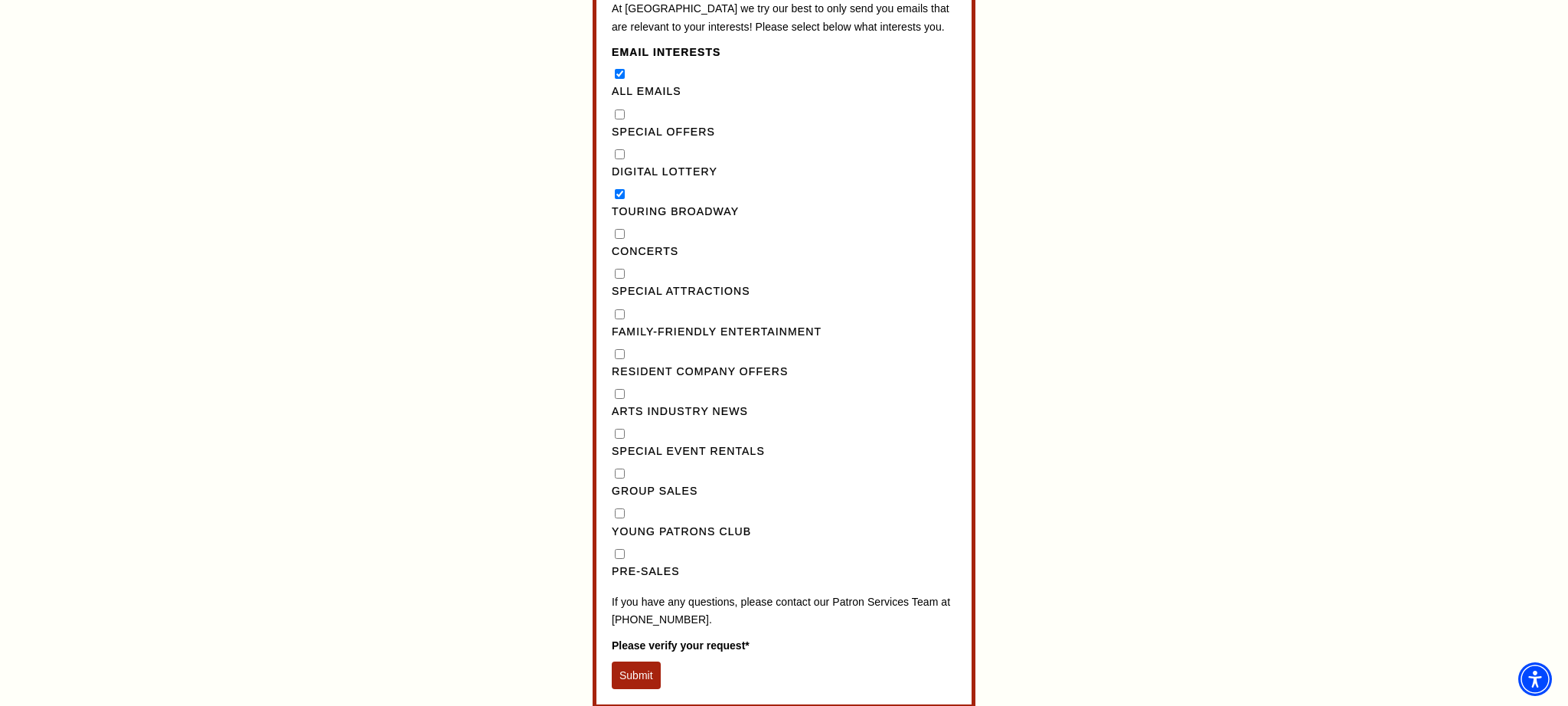
scroll to position [1354, 0]
click at [619, 558] on input "Pre-Sales" at bounding box center [620, 552] width 10 height 10
checkbox input "true"
click at [623, 118] on "] "Special Offers" at bounding box center [620, 112] width 10 height 10
checkbox "] "true"
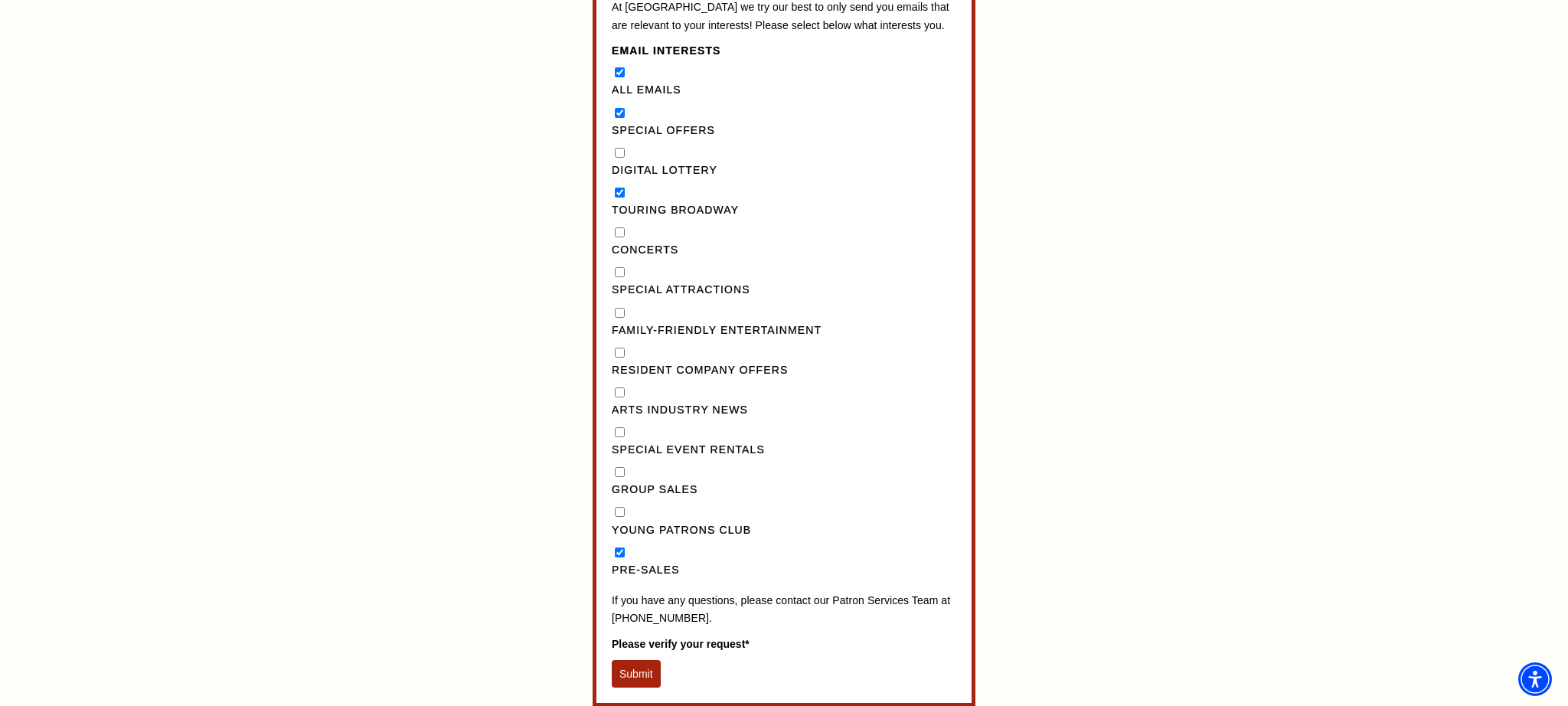
click at [620, 174] on div "Digital Lottery" at bounding box center [783, 161] width 344 height 35
click at [623, 237] on input "Concerts" at bounding box center [620, 232] width 10 height 10
checkbox input "true"
click at [620, 277] on Attractions"] "Special Attractions" at bounding box center [620, 272] width 10 height 10
checkbox Attractions"] "true"
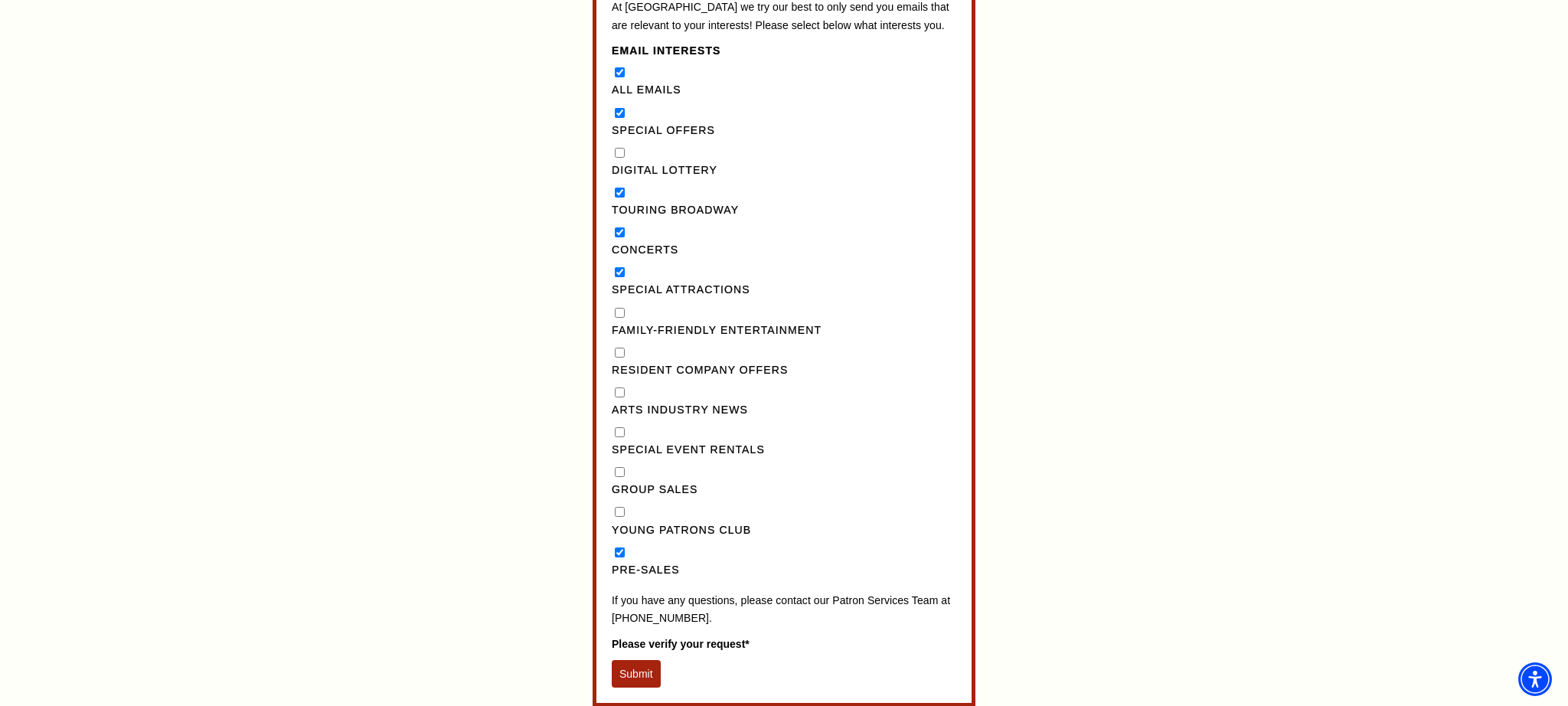
drag, startPoint x: 623, startPoint y: 328, endPoint x: 632, endPoint y: 332, distance: 9.8
click at [623, 317] on Entertainment"] "Family-Friendly Entertainment" at bounding box center [620, 313] width 10 height 10
checkbox Entertainment"] "true"
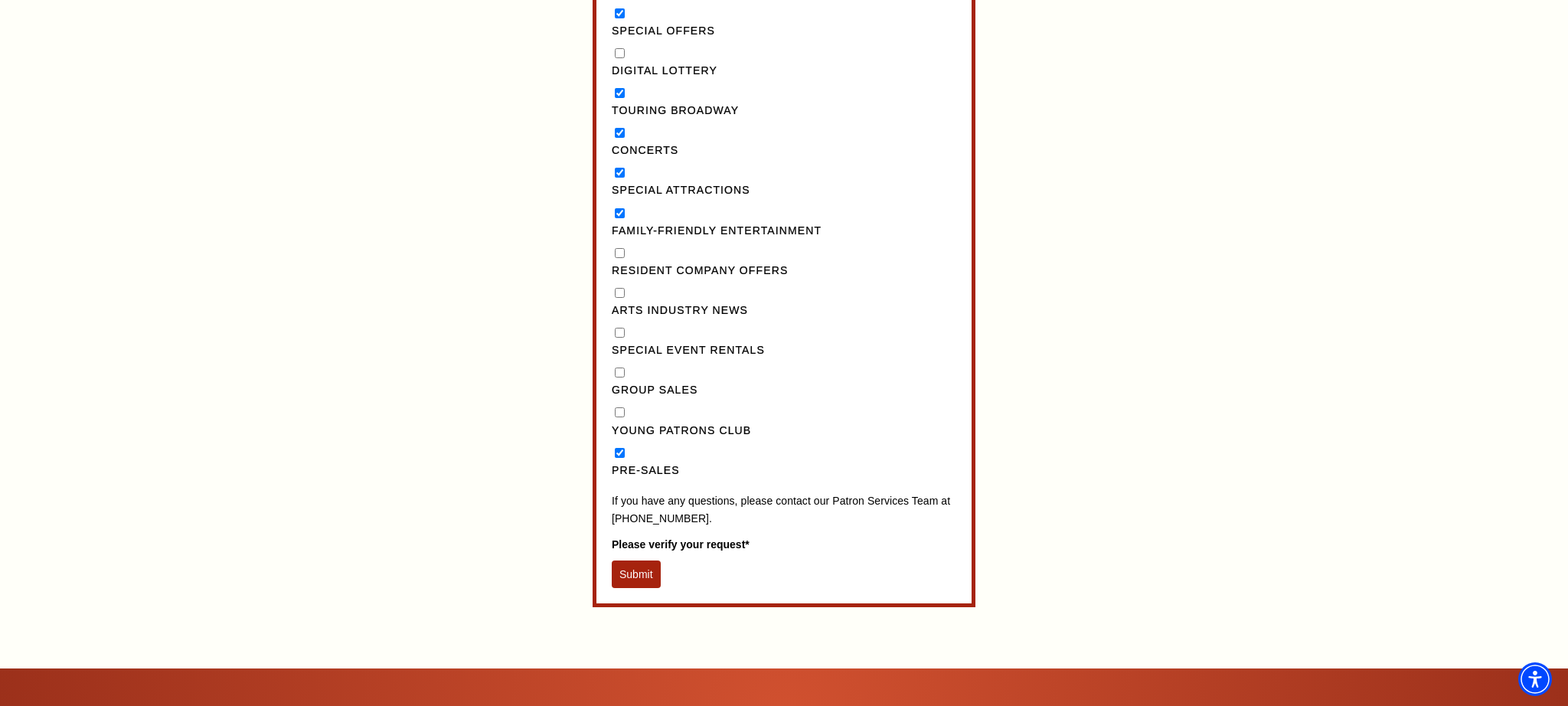
scroll to position [1455, 0]
drag, startPoint x: 640, startPoint y: 586, endPoint x: 677, endPoint y: 584, distance: 37.1
click at [640, 586] on button "Submit" at bounding box center [636, 573] width 49 height 28
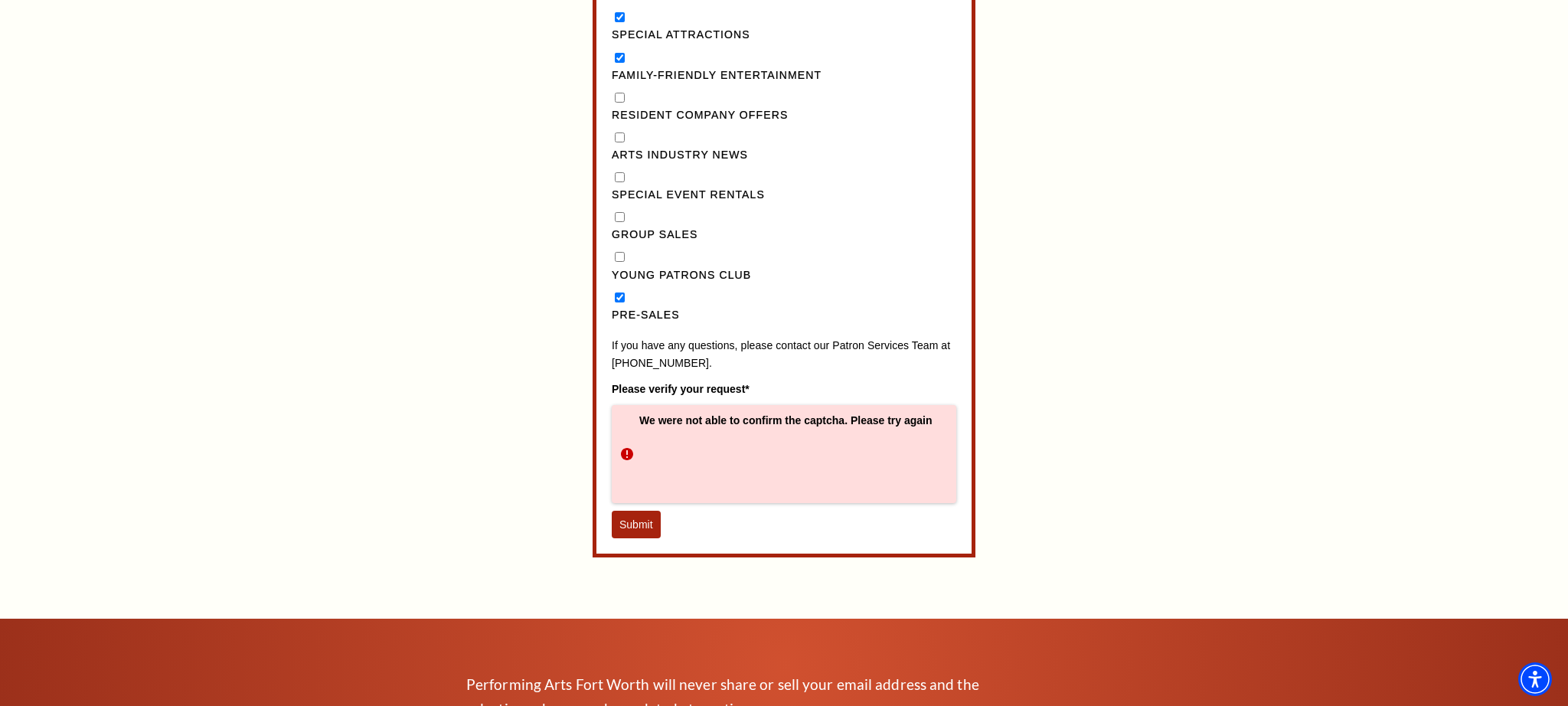
scroll to position [1611, 0]
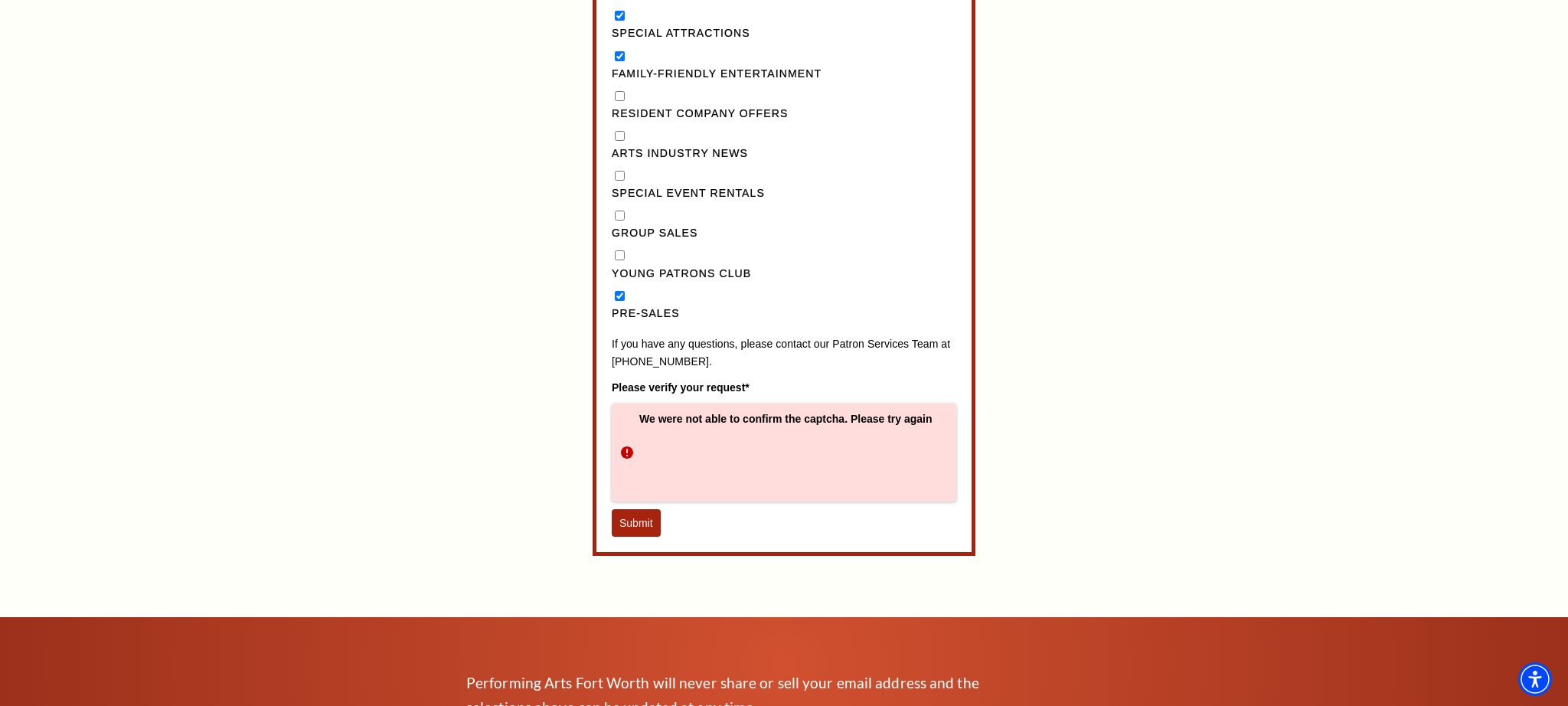
click at [649, 536] on button "Submit" at bounding box center [636, 523] width 49 height 28
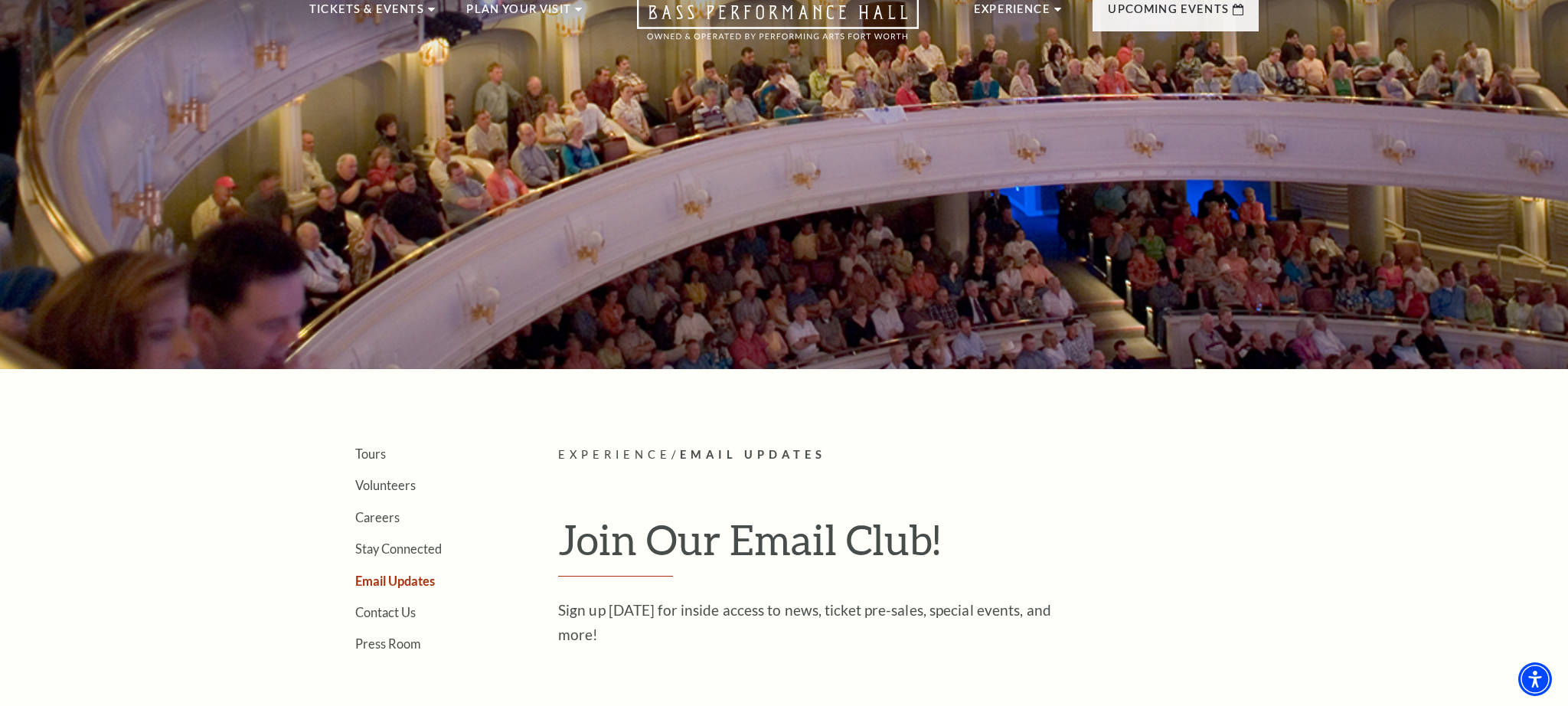
scroll to position [0, 0]
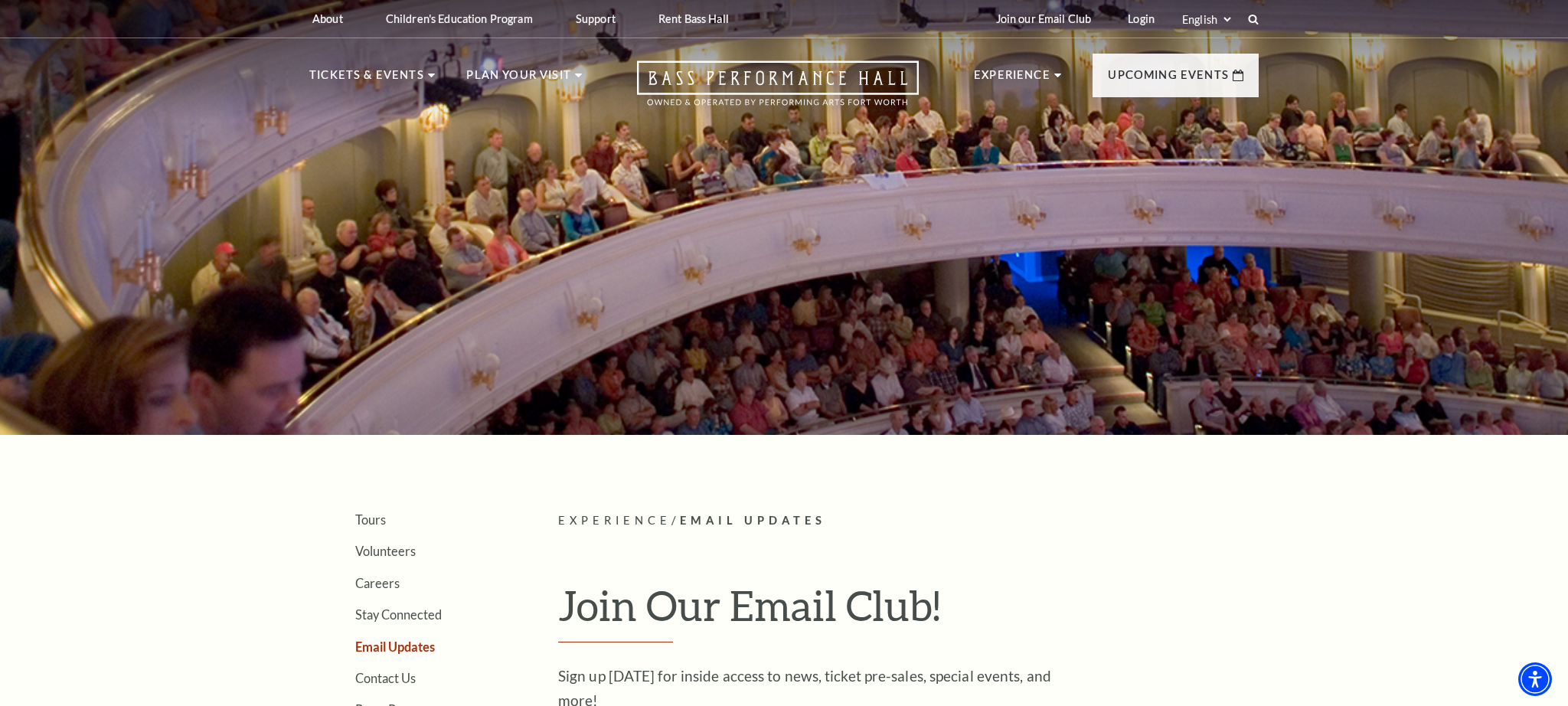
click at [1257, 262] on div at bounding box center [784, 212] width 1568 height 444
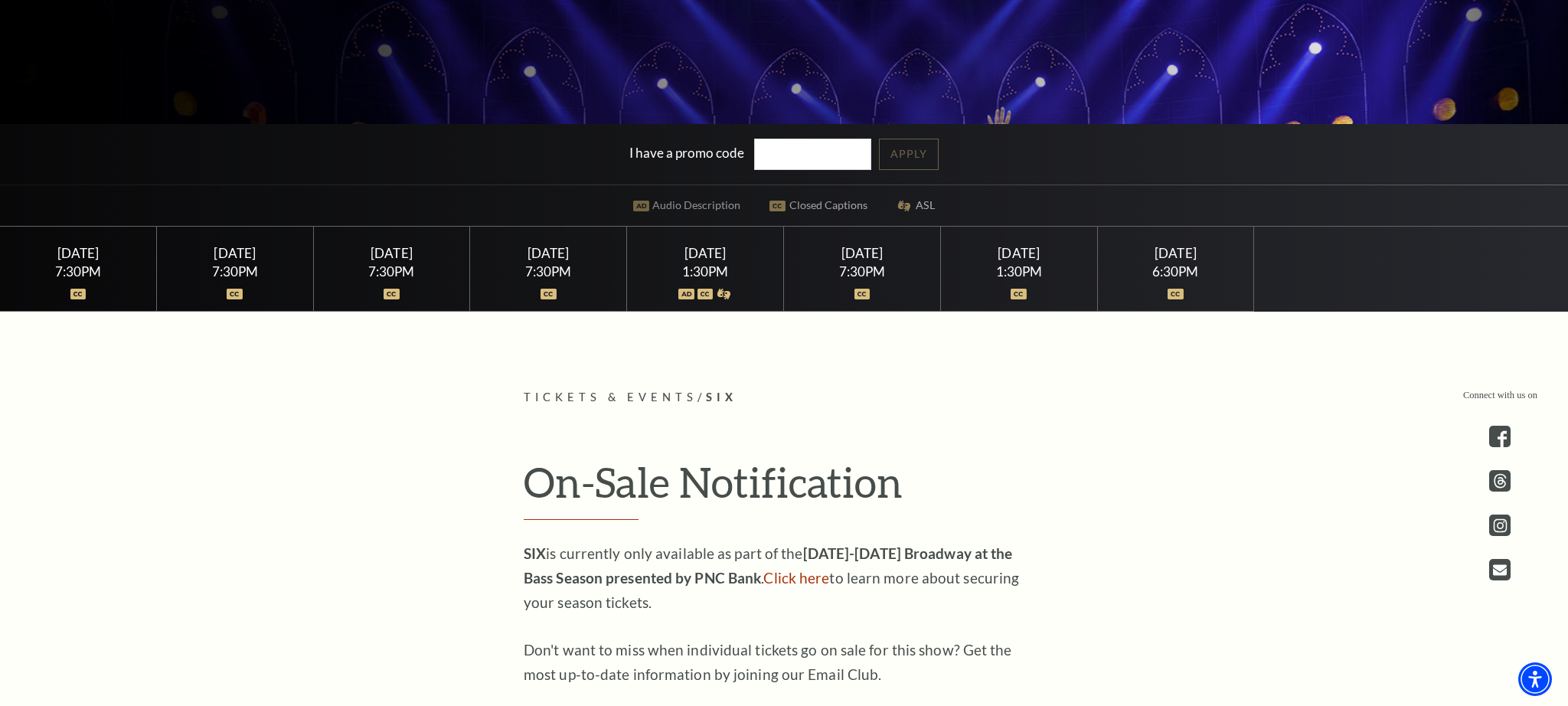
scroll to position [417, 0]
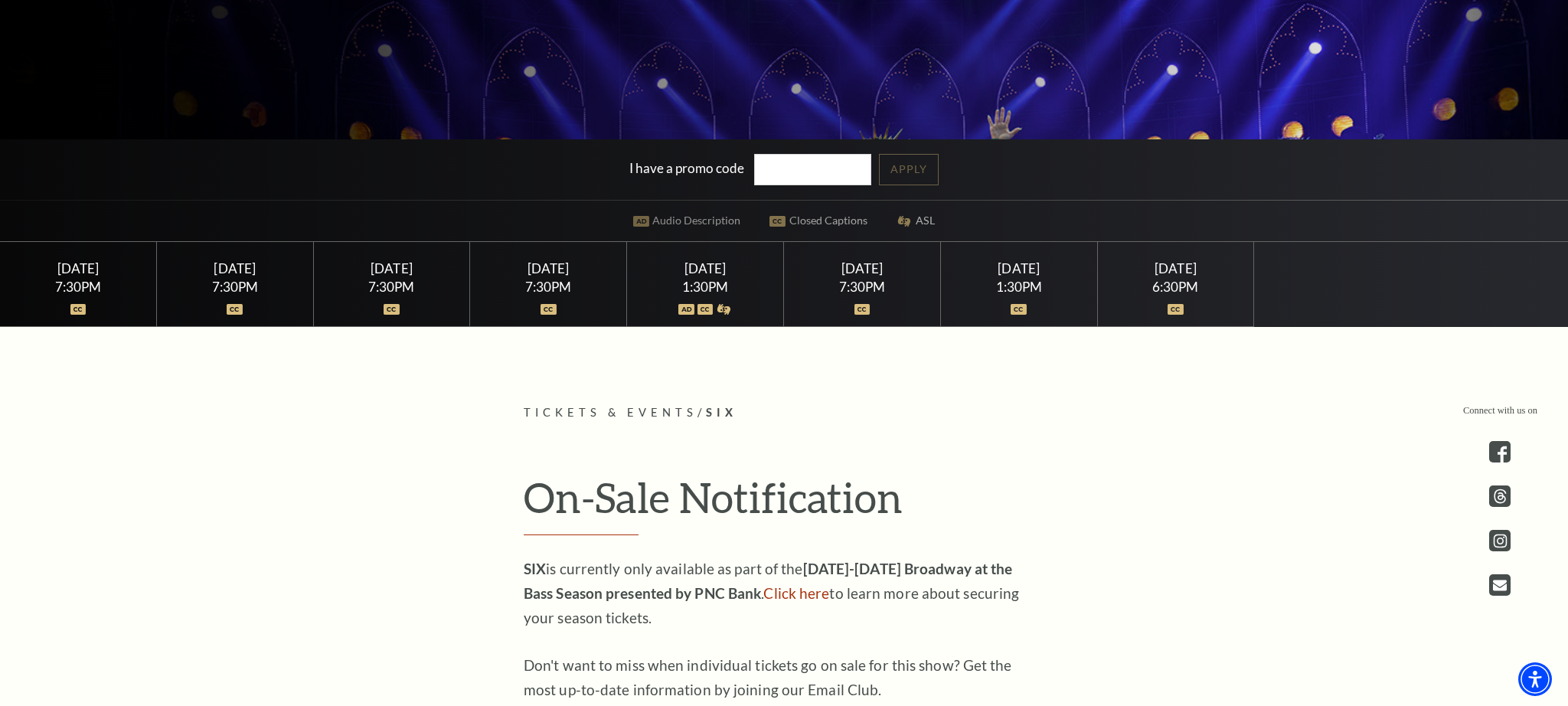
click at [560, 320] on div "Friday February 13 7:30PM" at bounding box center [548, 285] width 157 height 85
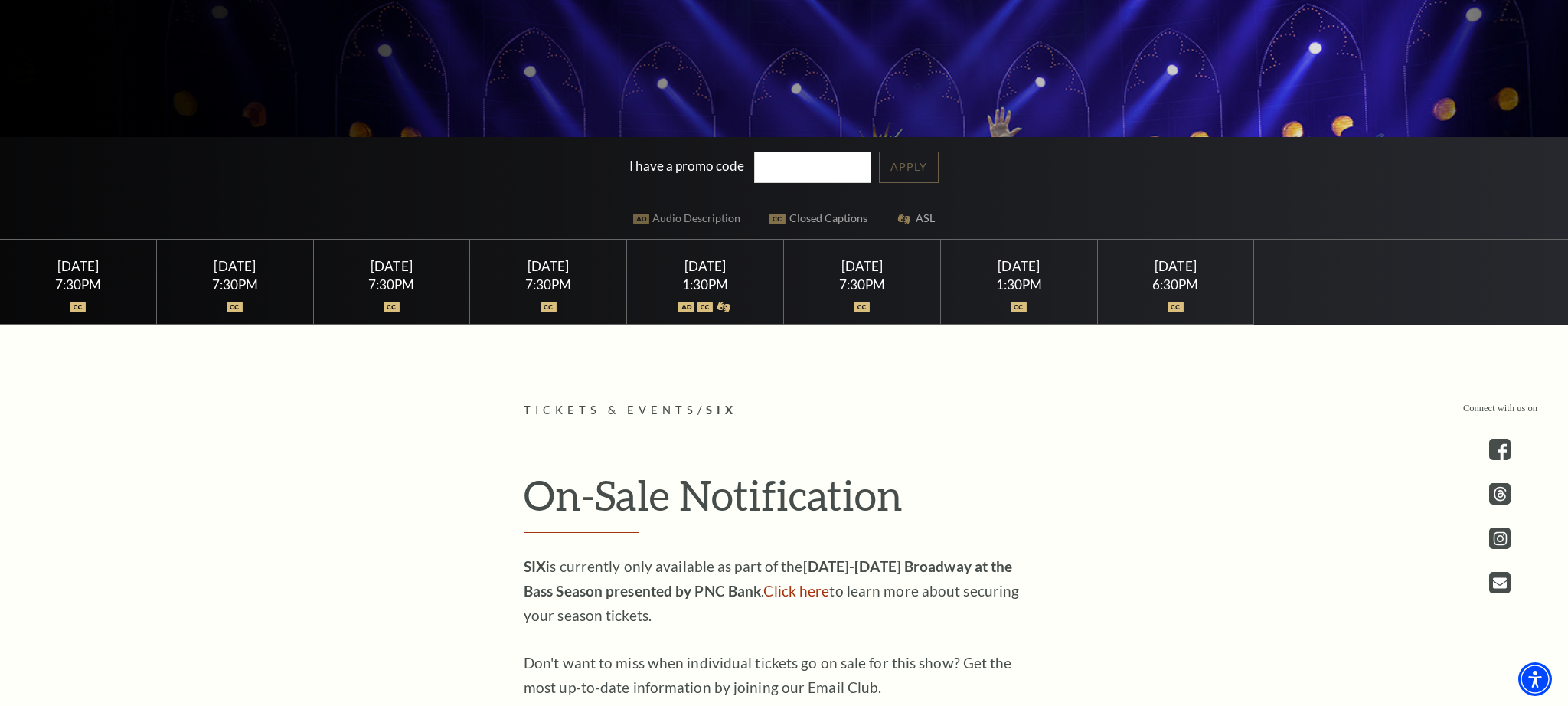
click at [554, 311] on img at bounding box center [547, 307] width 16 height 11
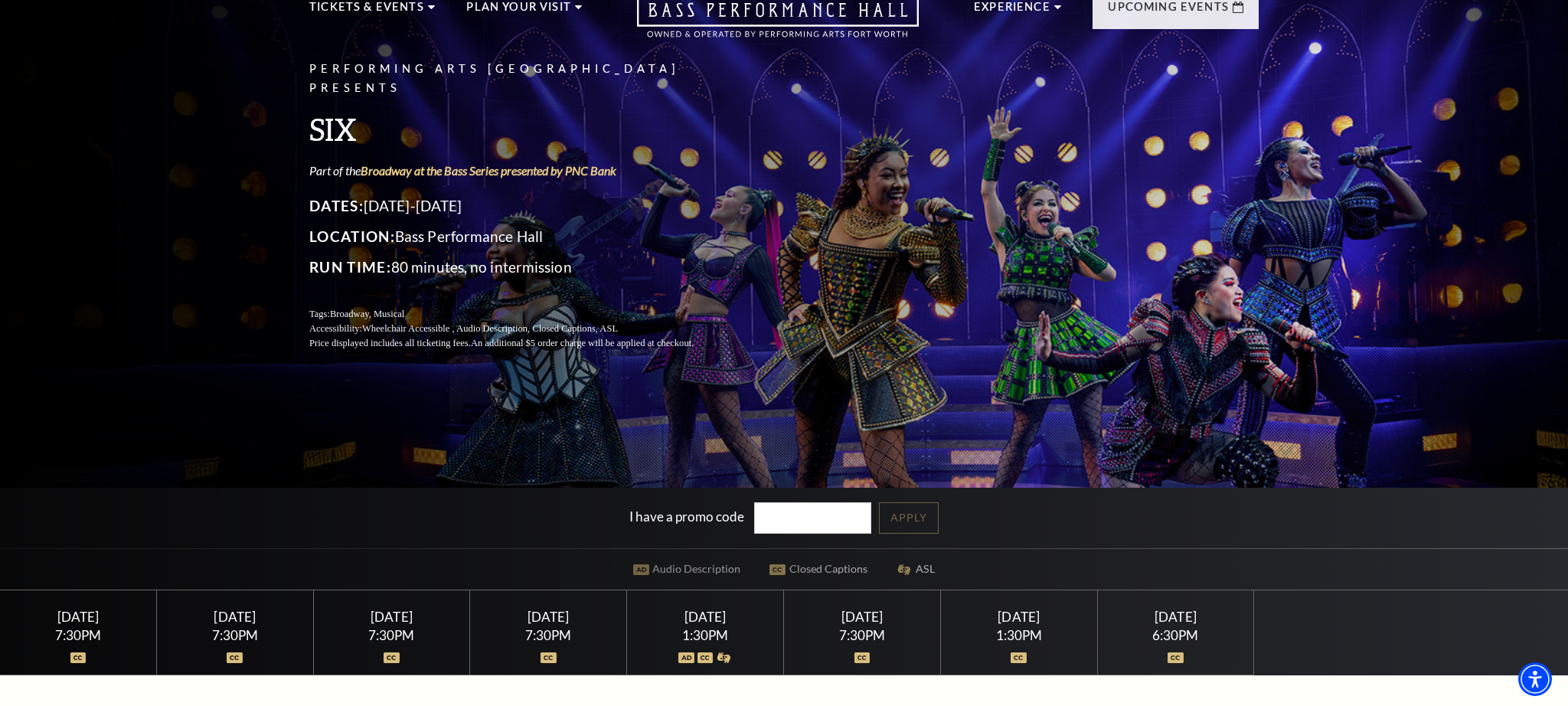
scroll to position [0, 0]
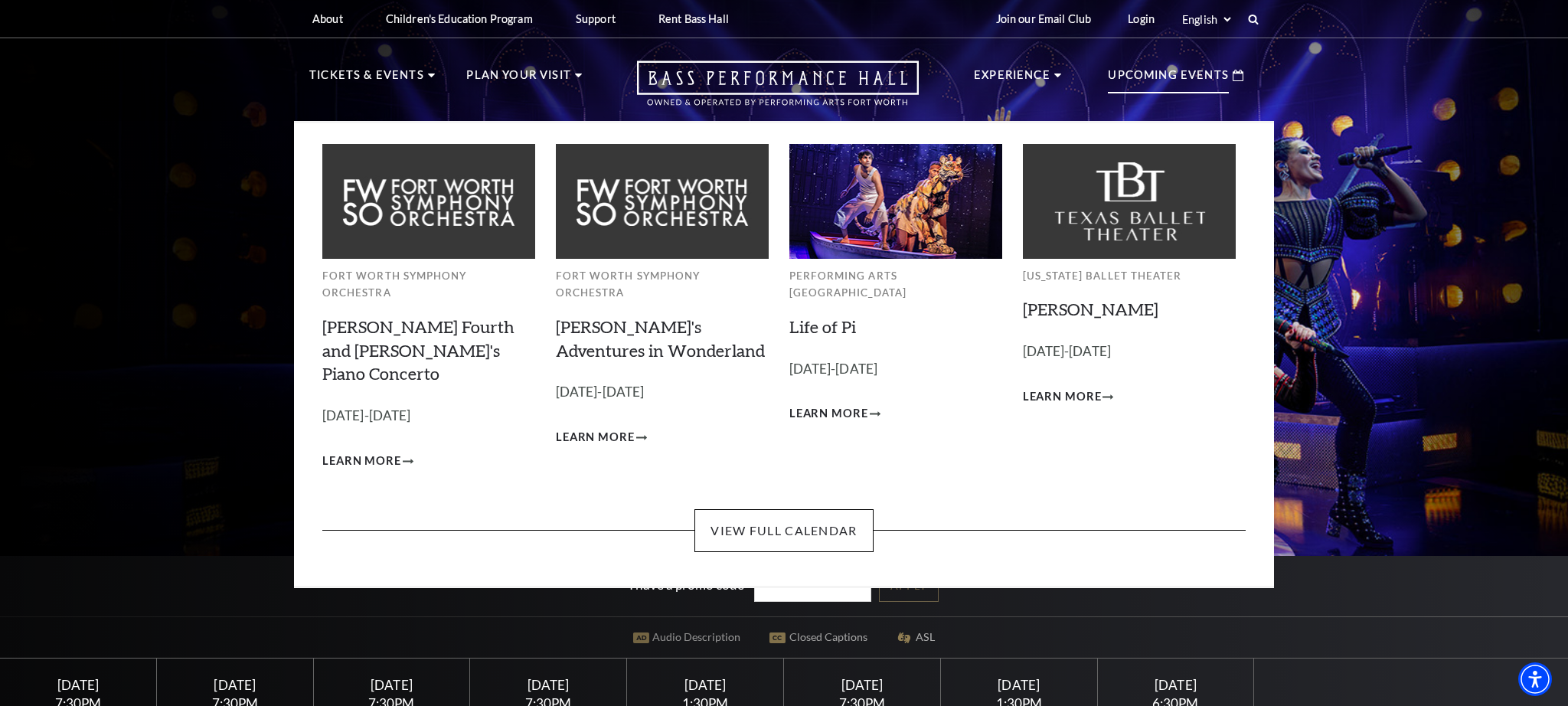
click at [1183, 85] on p "Upcoming Events" at bounding box center [1168, 80] width 121 height 28
click at [820, 509] on link "View Full Calendar" at bounding box center [783, 531] width 178 height 43
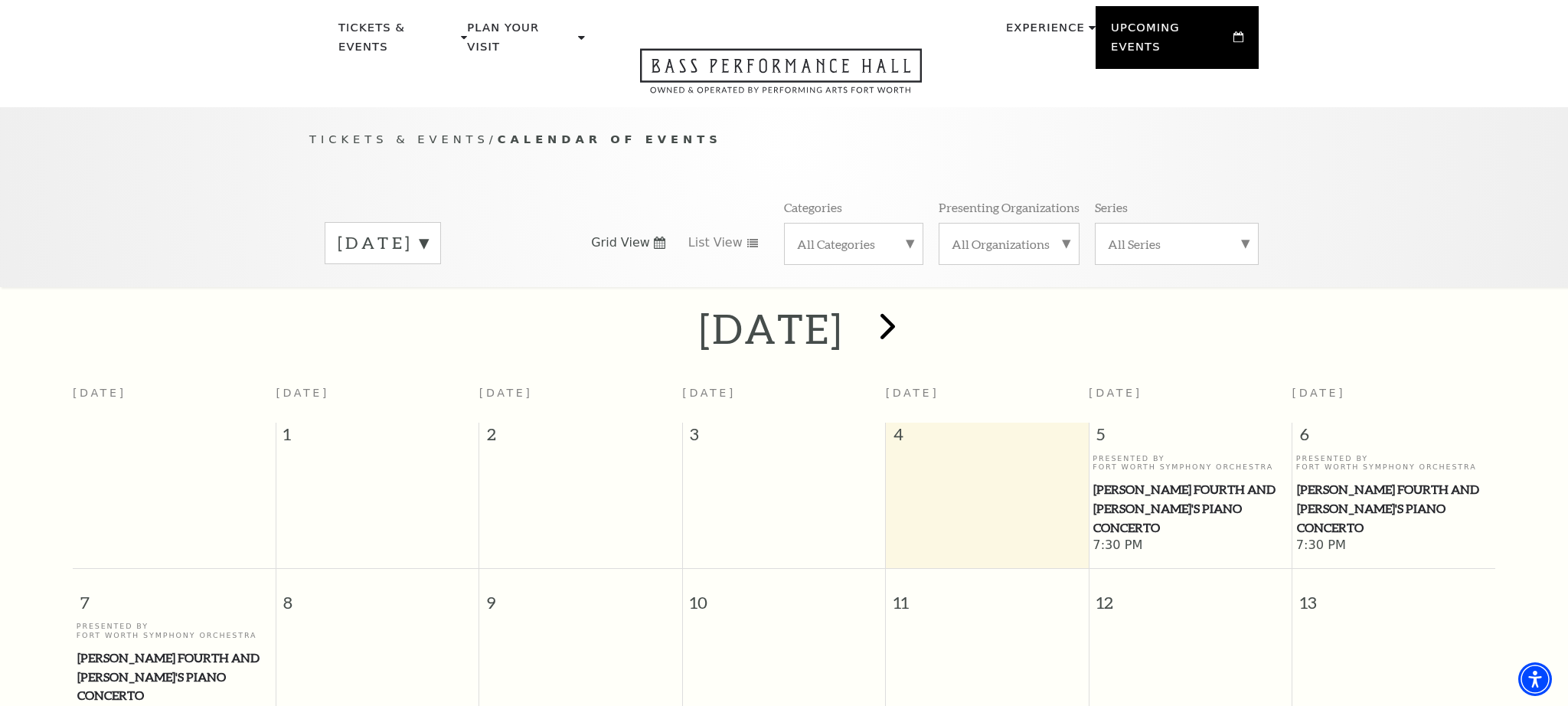
scroll to position [46, 0]
click at [909, 313] on span "next" at bounding box center [887, 326] width 44 height 44
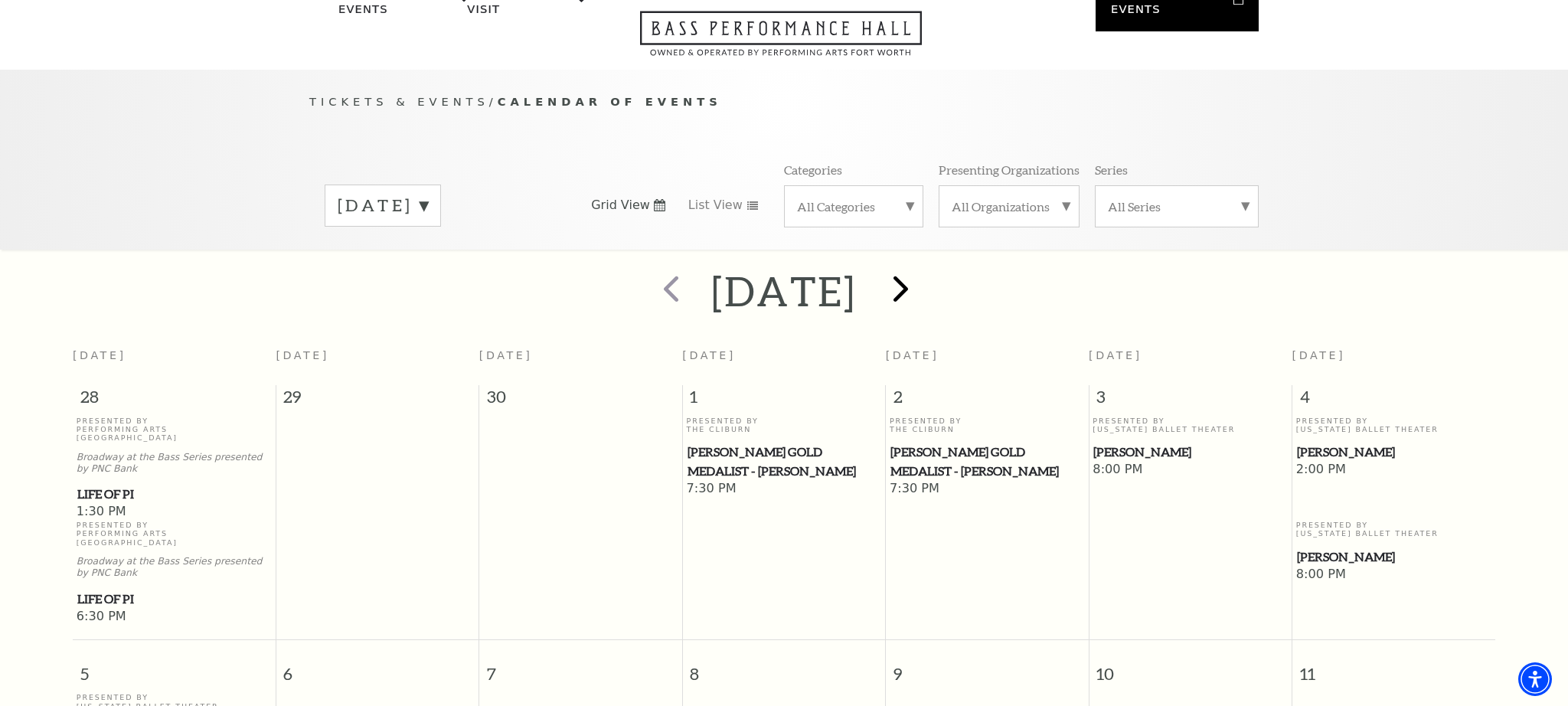
scroll to position [135, 0]
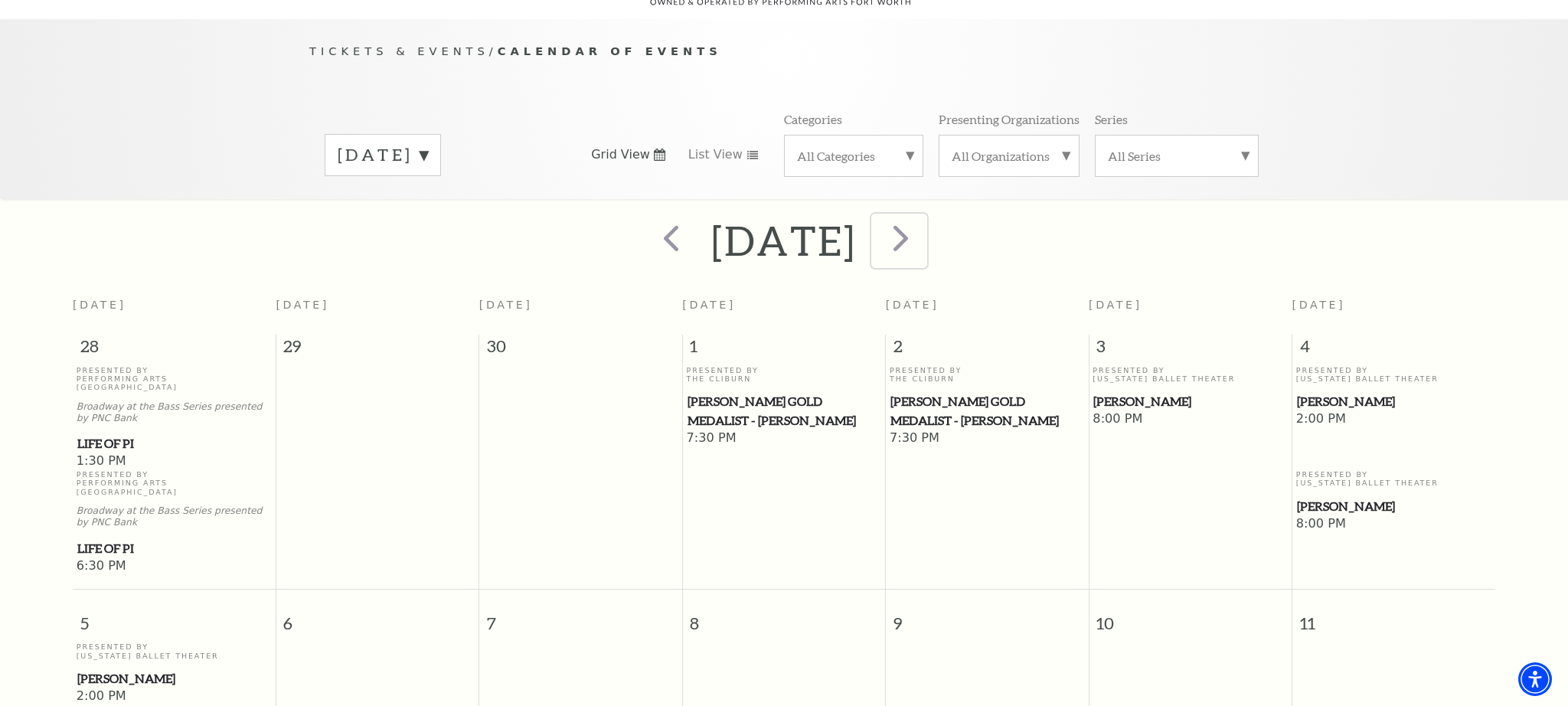
click at [922, 228] on span "next" at bounding box center [900, 237] width 44 height 44
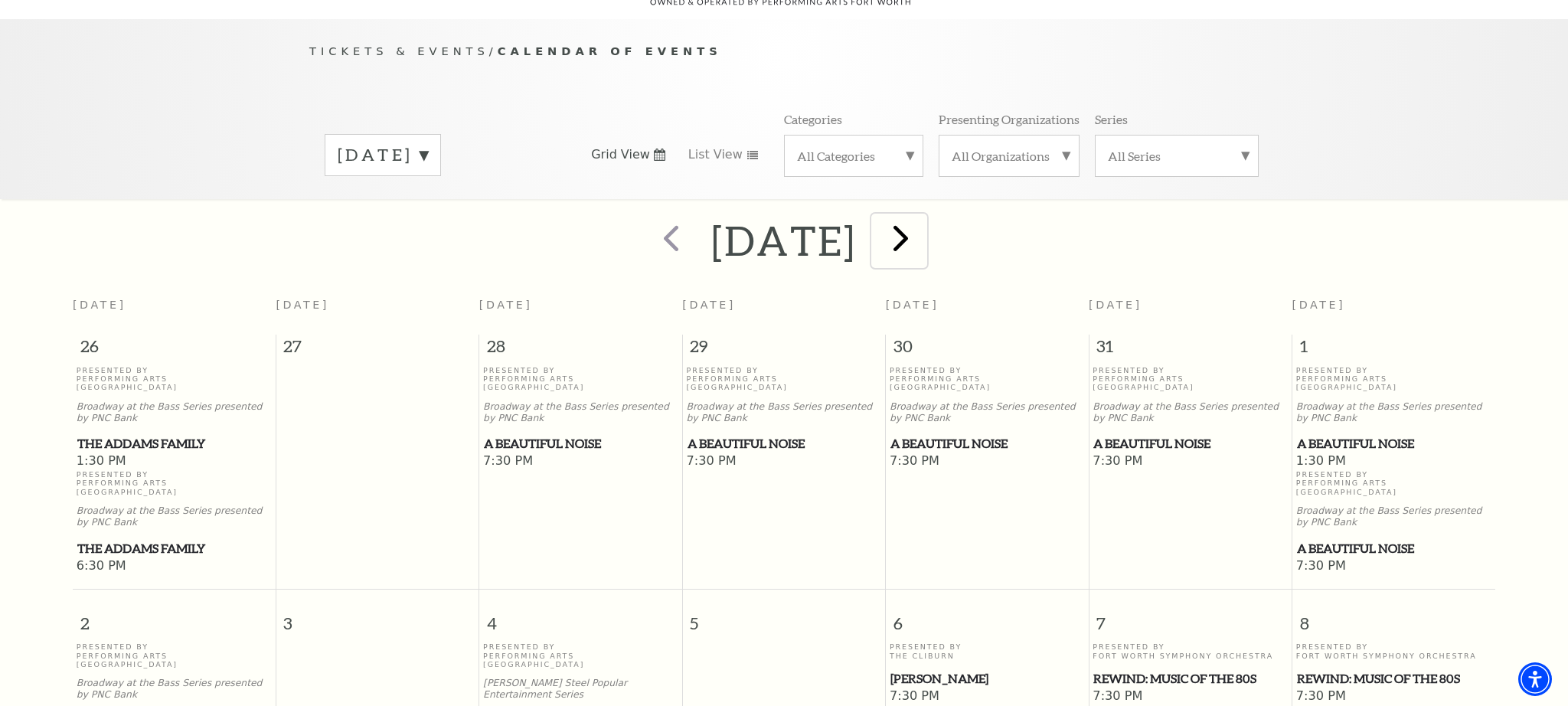
click at [922, 225] on span "next" at bounding box center [900, 237] width 44 height 44
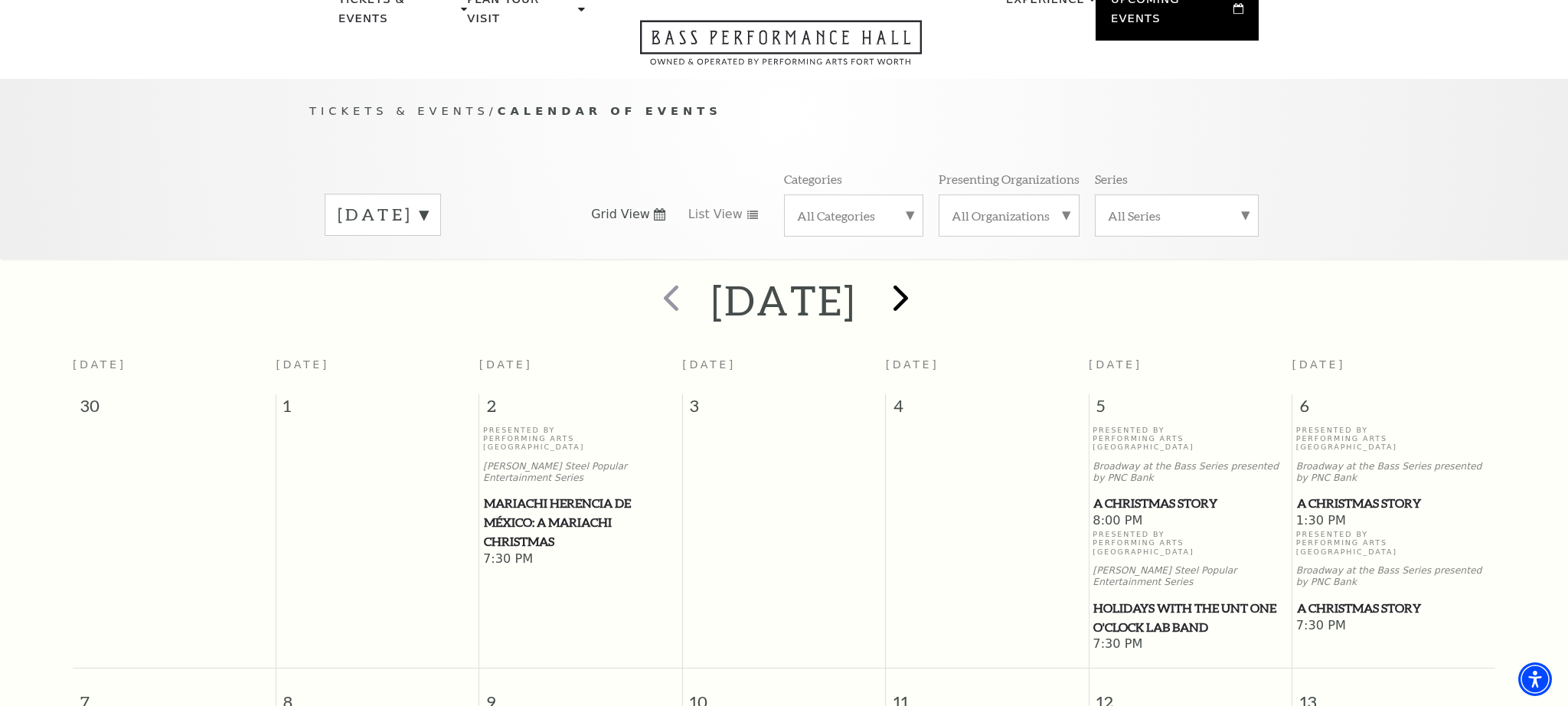
scroll to position [64, 0]
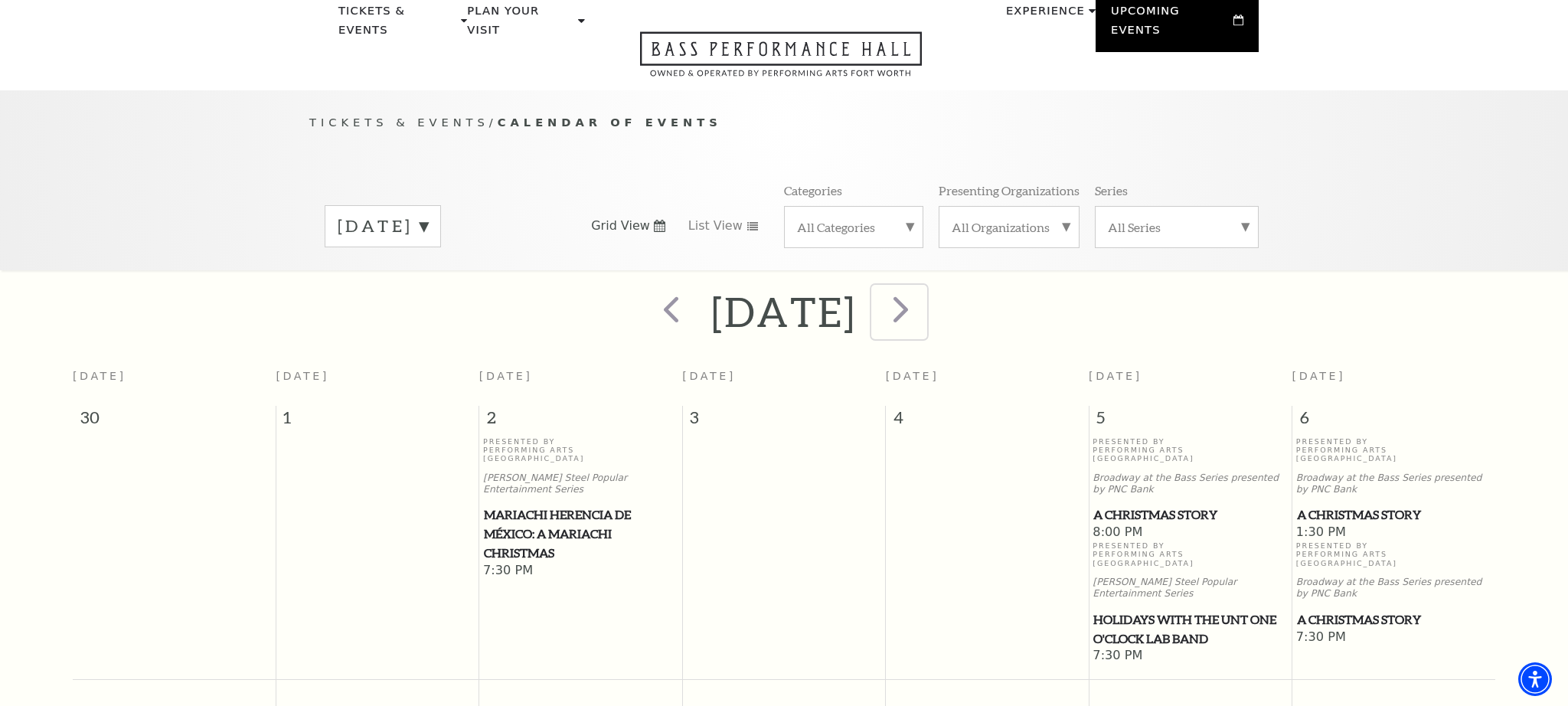
click at [922, 290] on span "next" at bounding box center [900, 308] width 44 height 44
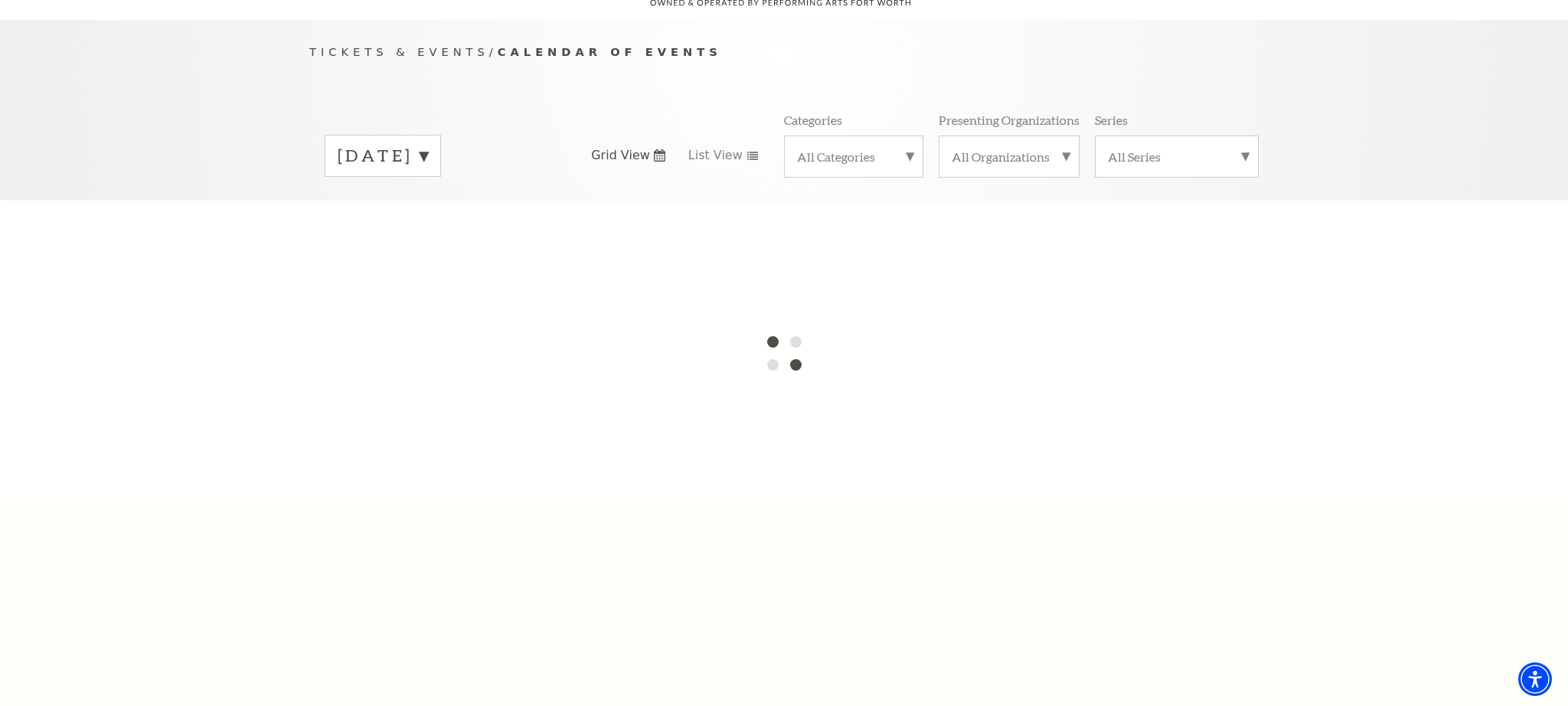
scroll to position [146, 0]
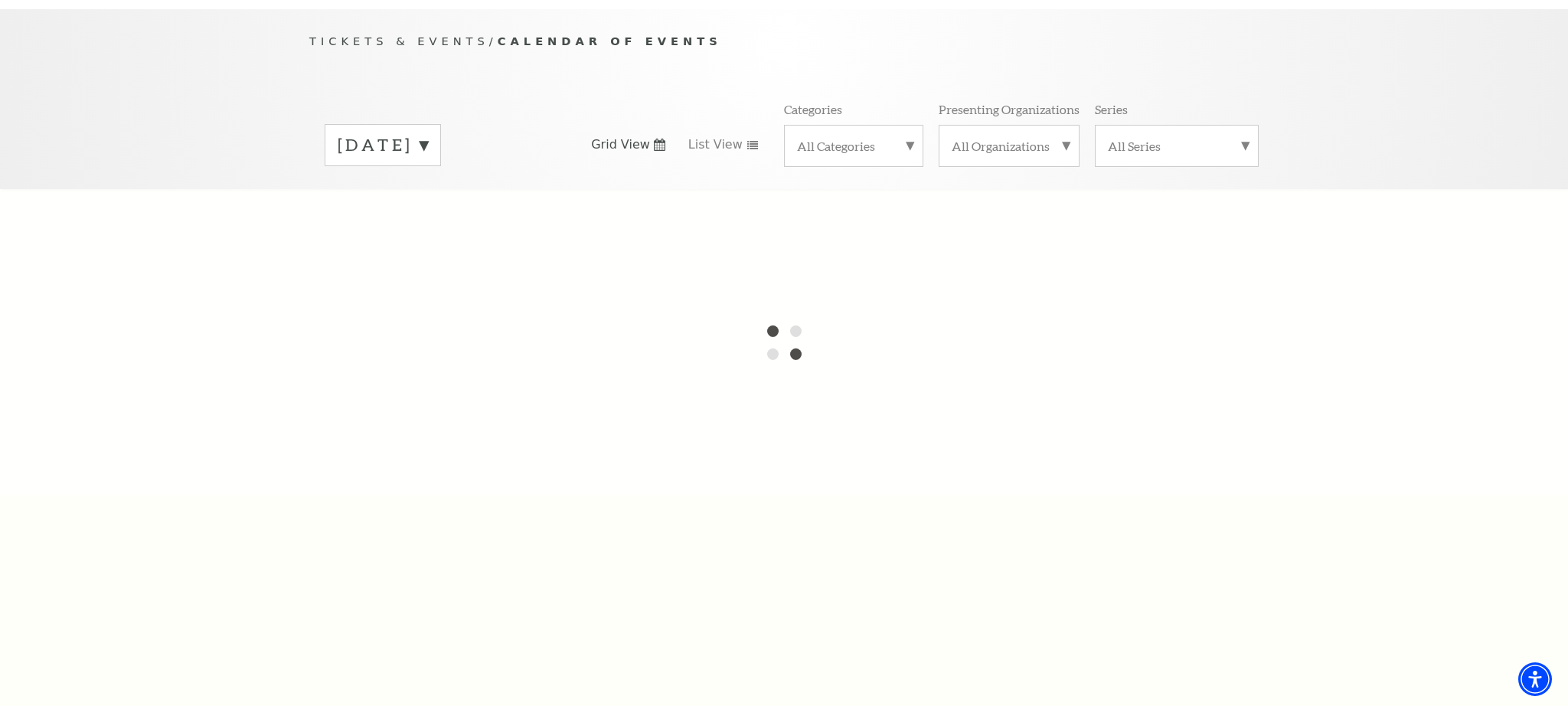
click at [428, 134] on label "[DATE]" at bounding box center [382, 146] width 90 height 24
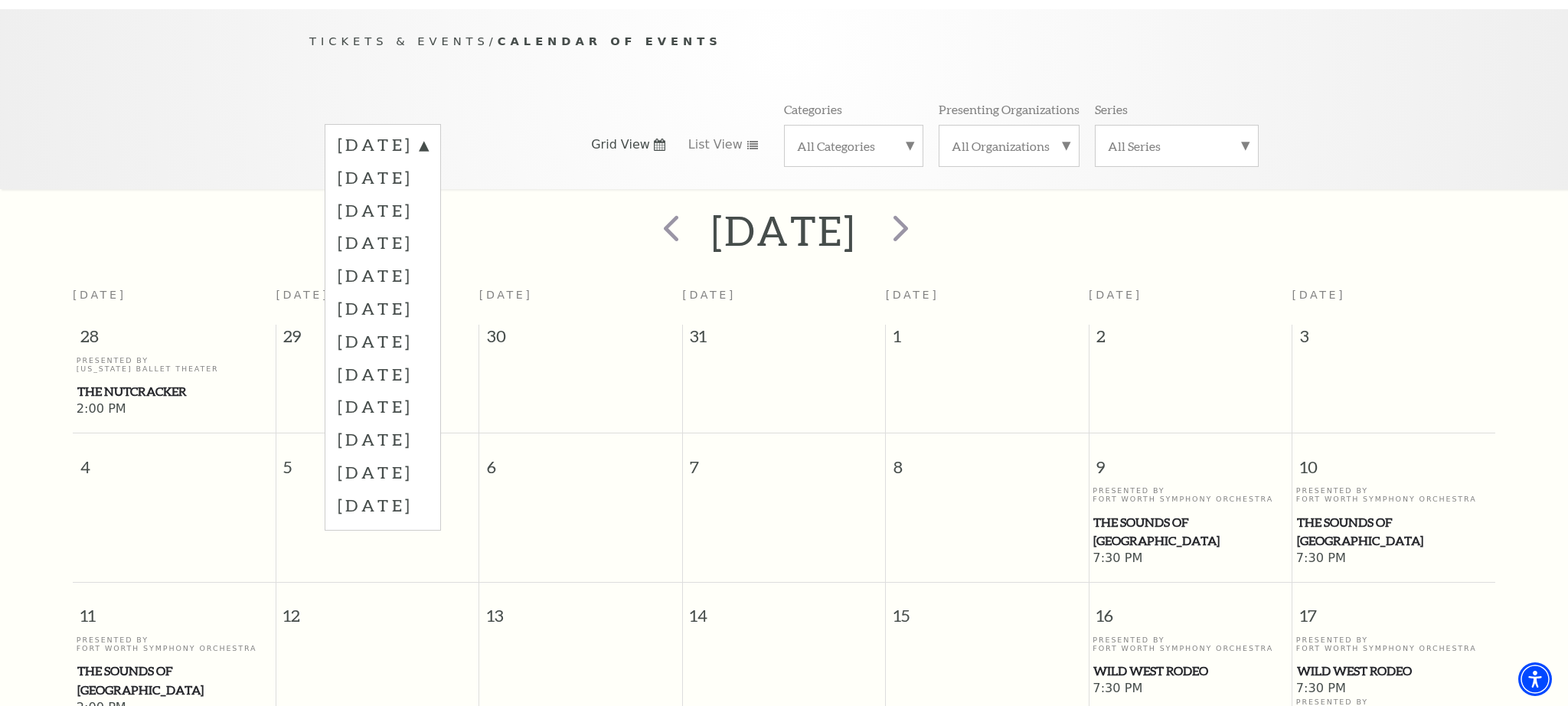
scroll to position [135, 0]
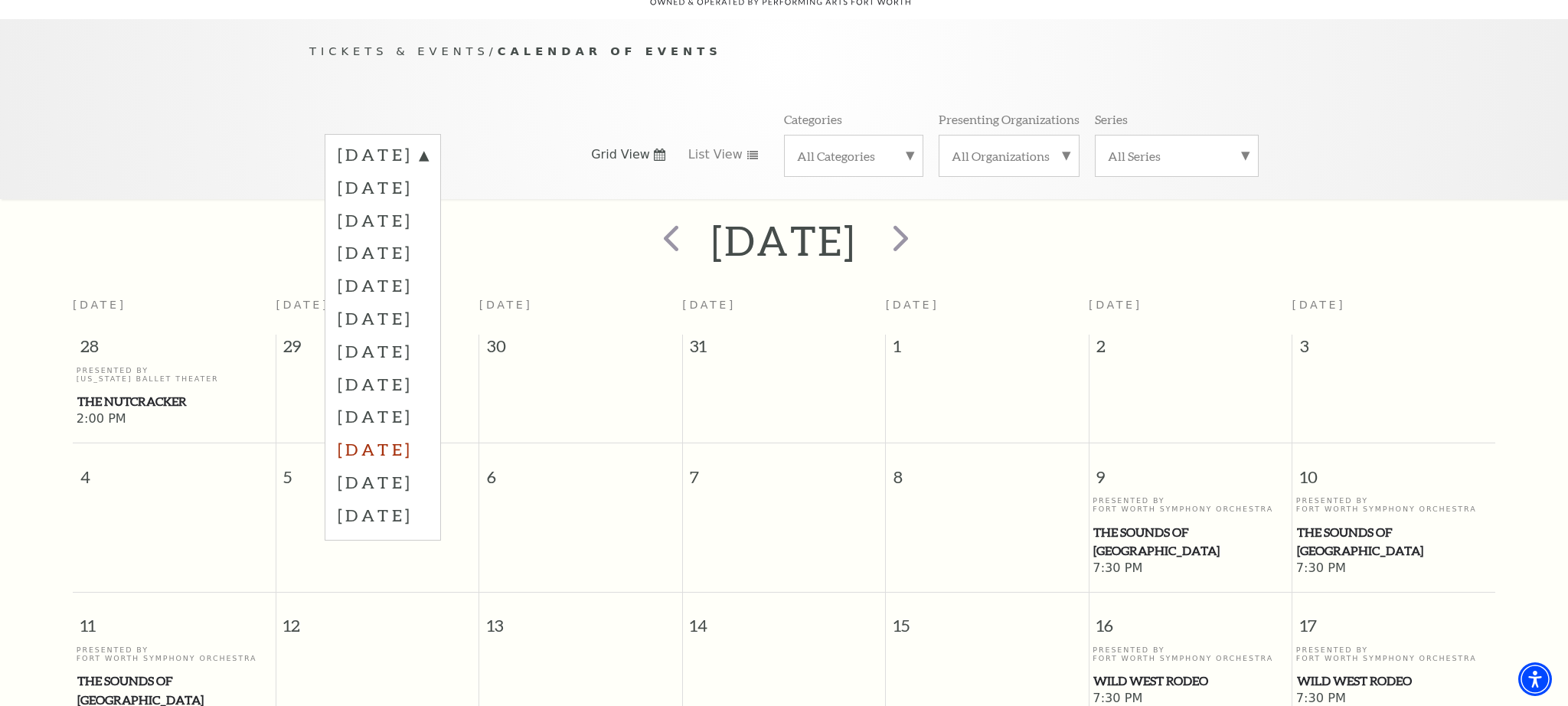
click at [425, 432] on label "[DATE]" at bounding box center [382, 448] width 90 height 32
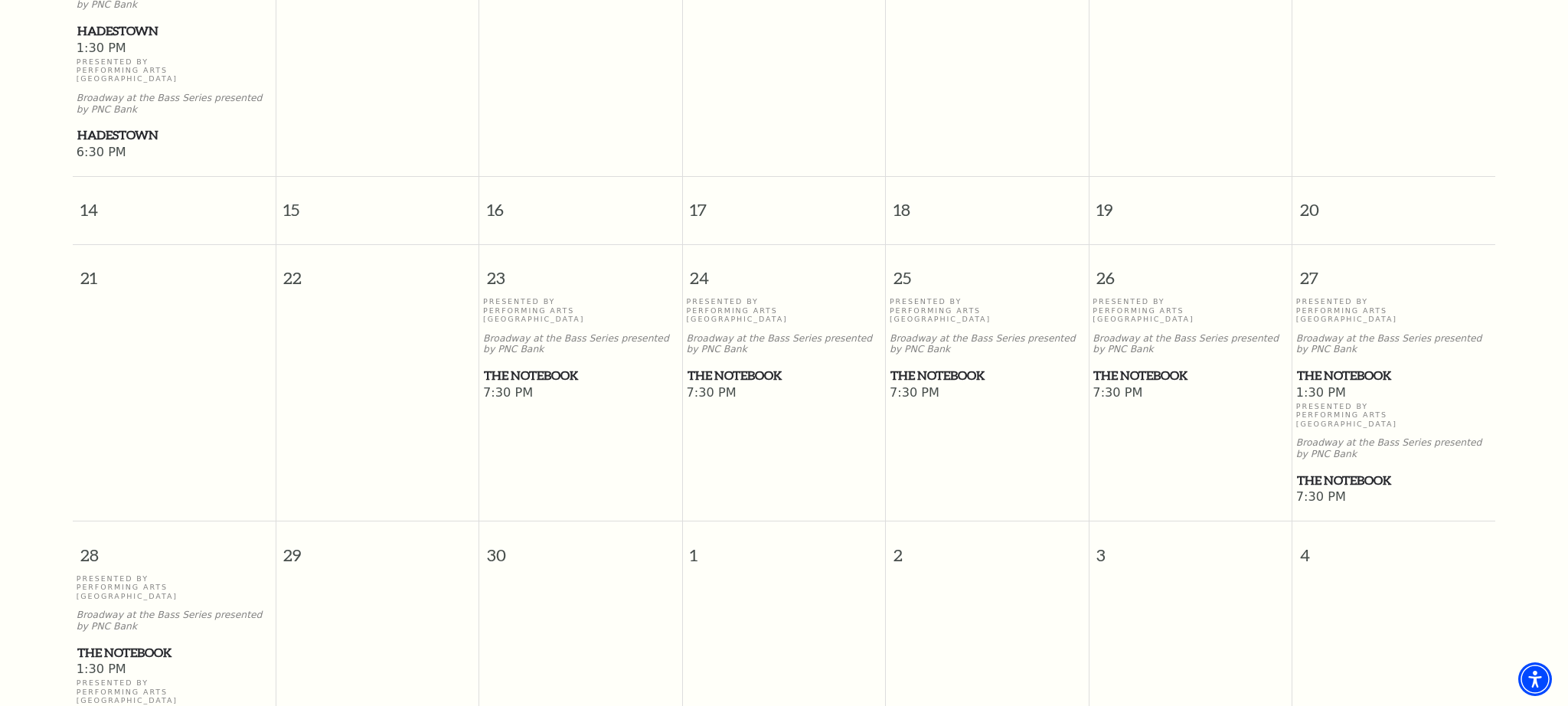
scroll to position [827, 0]
click at [538, 365] on span "The Notebook" at bounding box center [580, 374] width 194 height 19
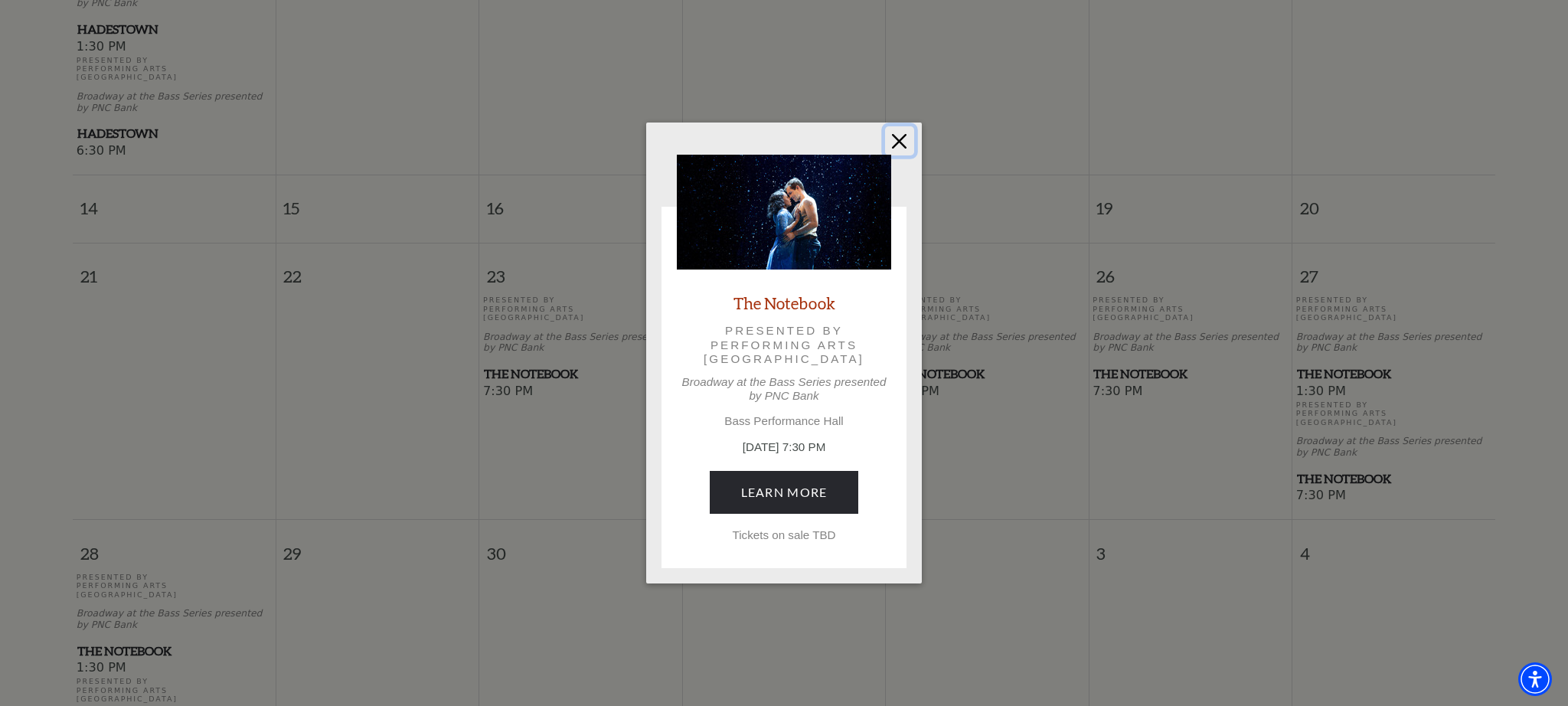
drag, startPoint x: 900, startPoint y: 134, endPoint x: 900, endPoint y: 147, distance: 13.0
click at [900, 134] on button "Close" at bounding box center [899, 140] width 29 height 29
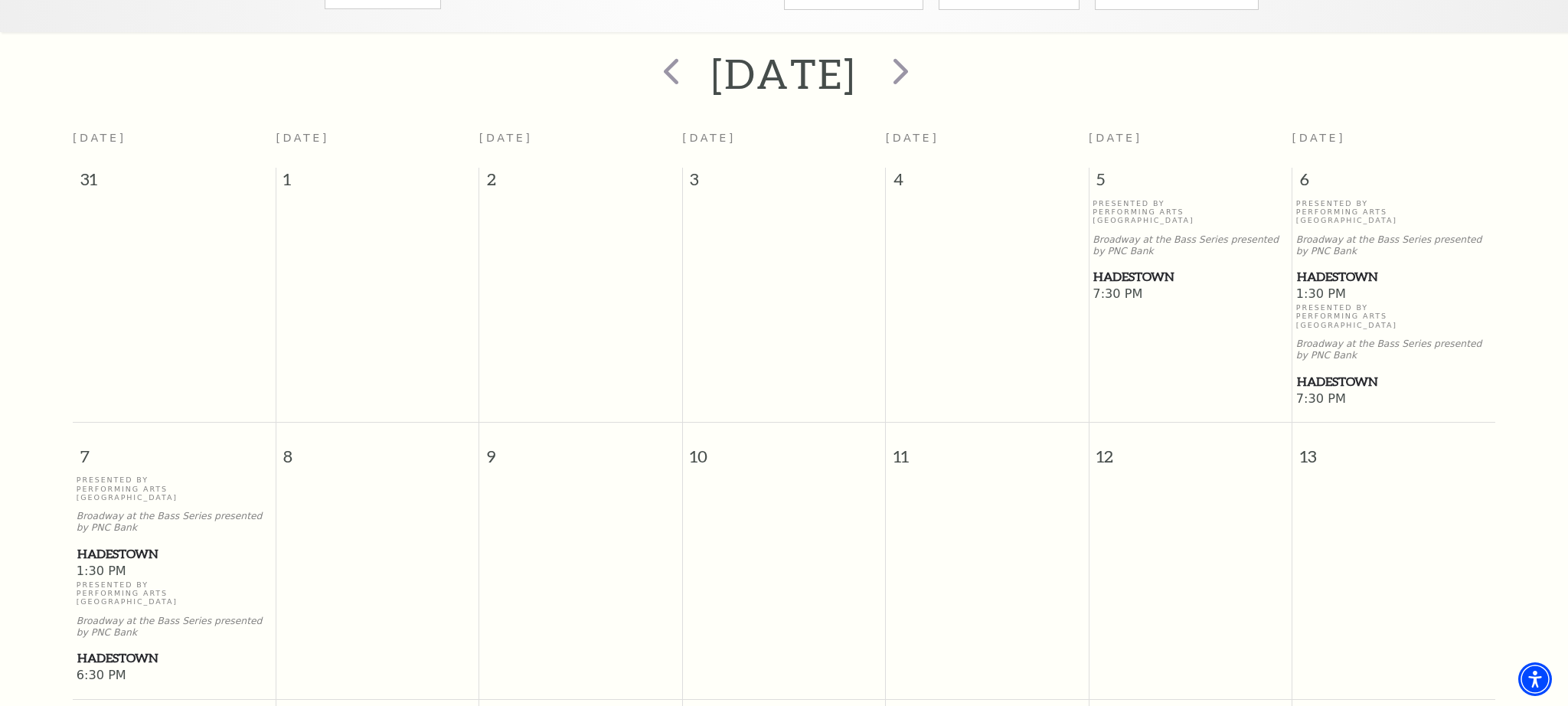
scroll to position [301, 0]
